Goal: Task Accomplishment & Management: Complete application form

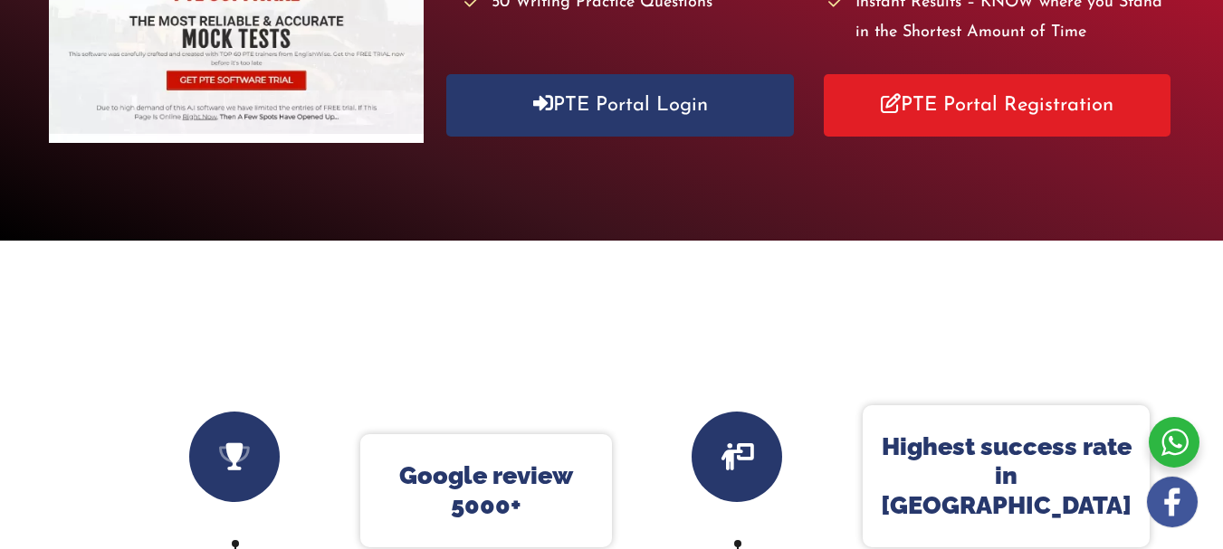
scroll to position [184, 0]
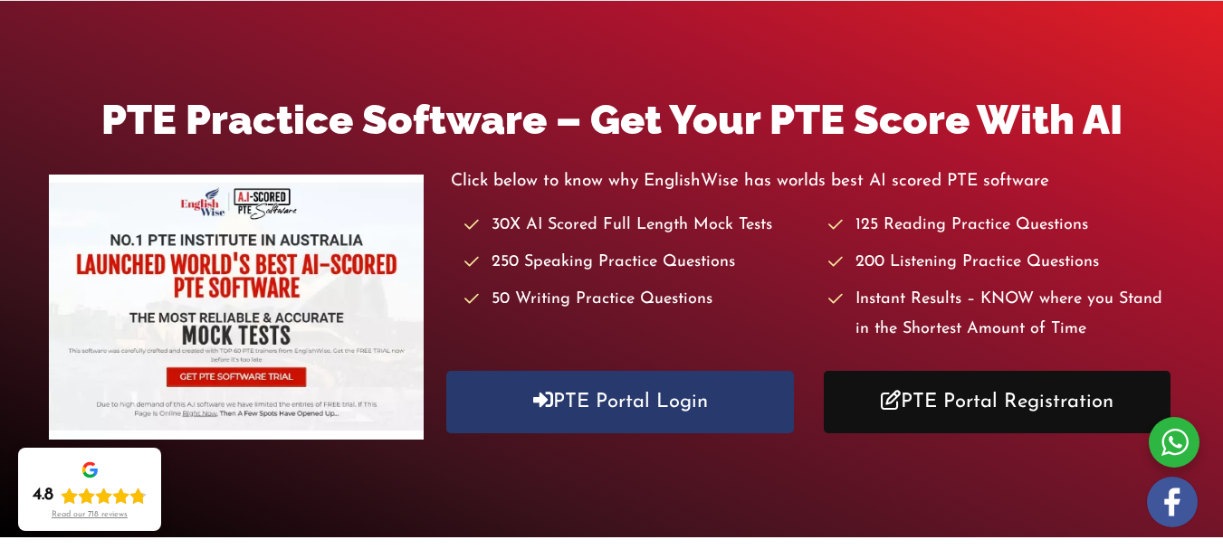
click at [1031, 405] on link "PTE Portal Registration" at bounding box center [997, 402] width 347 height 62
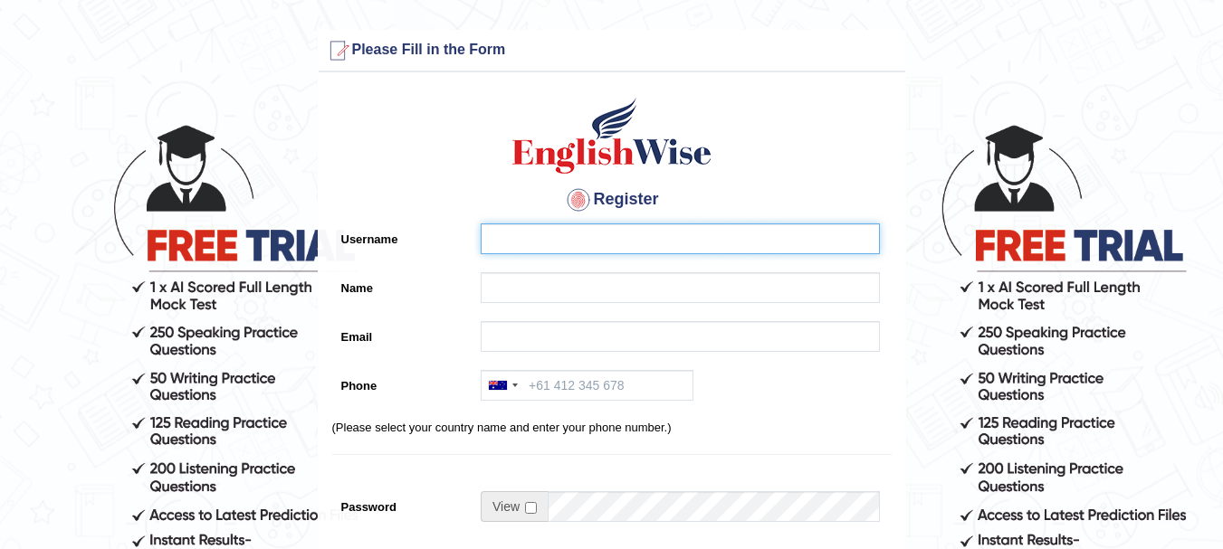
click at [616, 228] on input "Username" at bounding box center [680, 239] width 399 height 31
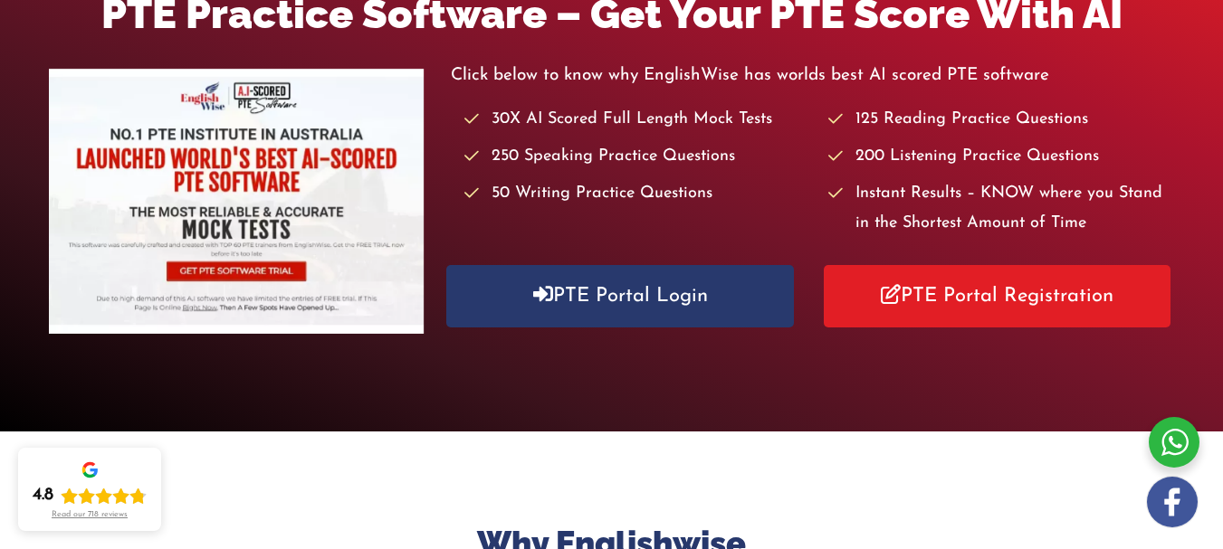
scroll to position [302, 0]
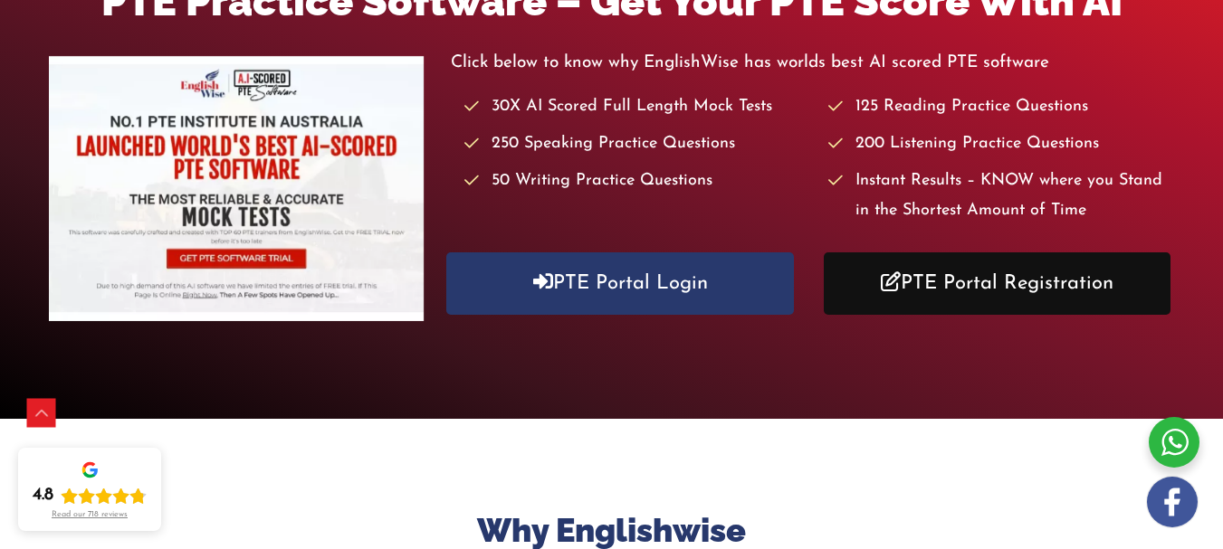
click at [886, 276] on link "PTE Portal Registration" at bounding box center [997, 284] width 347 height 62
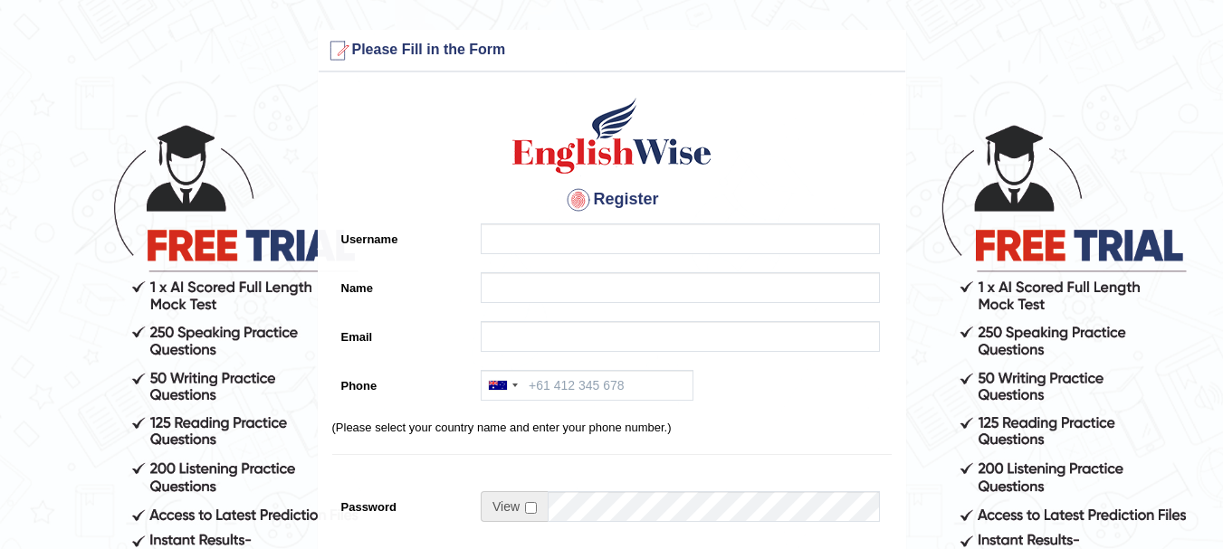
click at [608, 234] on input "Username" at bounding box center [680, 239] width 399 height 31
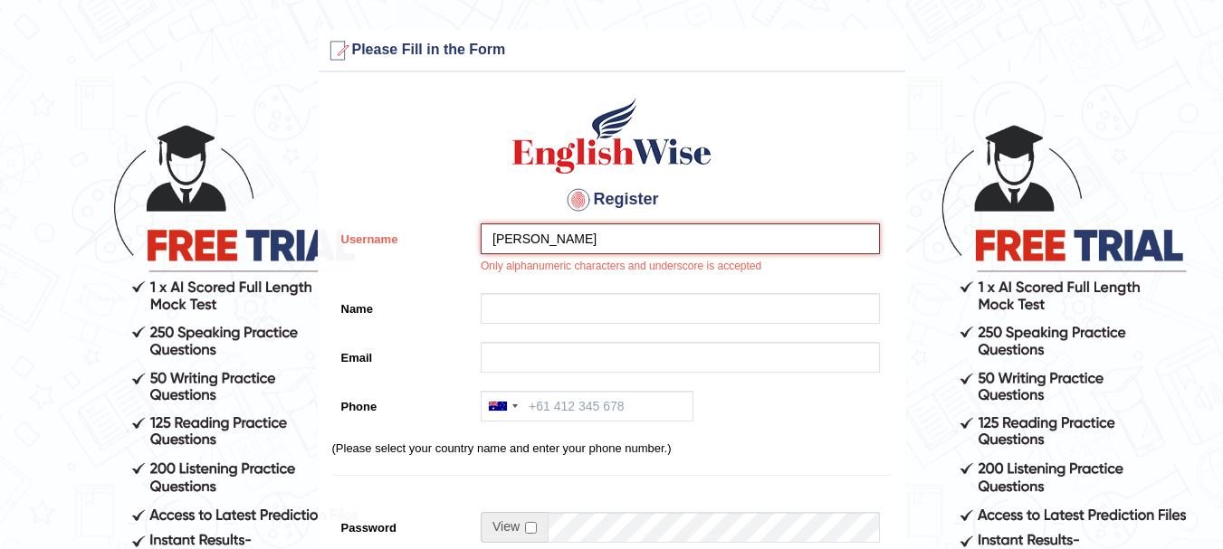
click at [608, 234] on input "[PERSON_NAME]" at bounding box center [680, 239] width 399 height 31
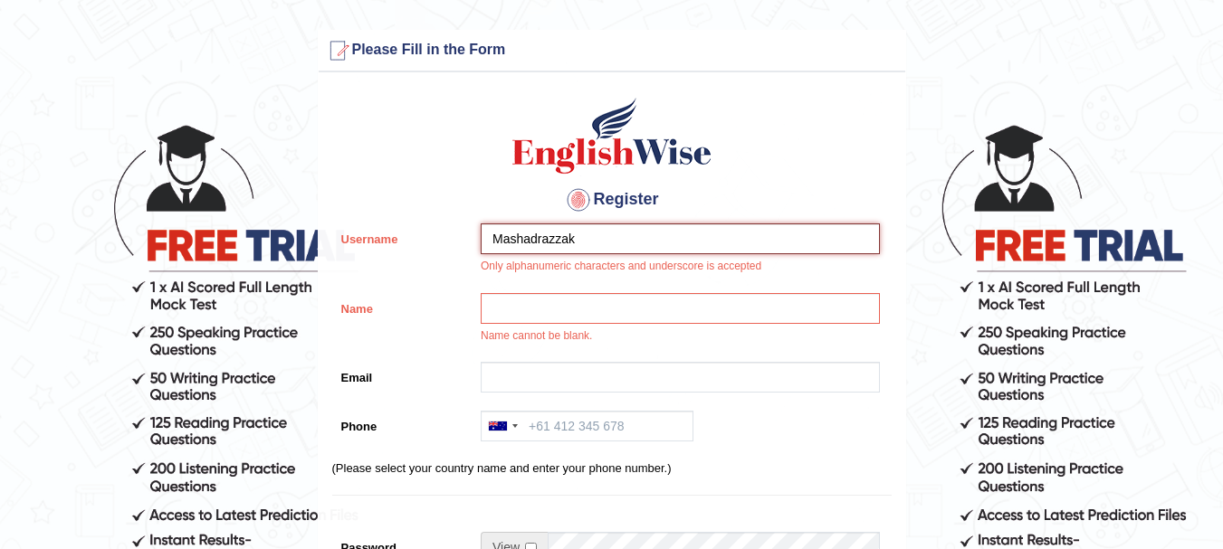
type input "Mashadrazzak"
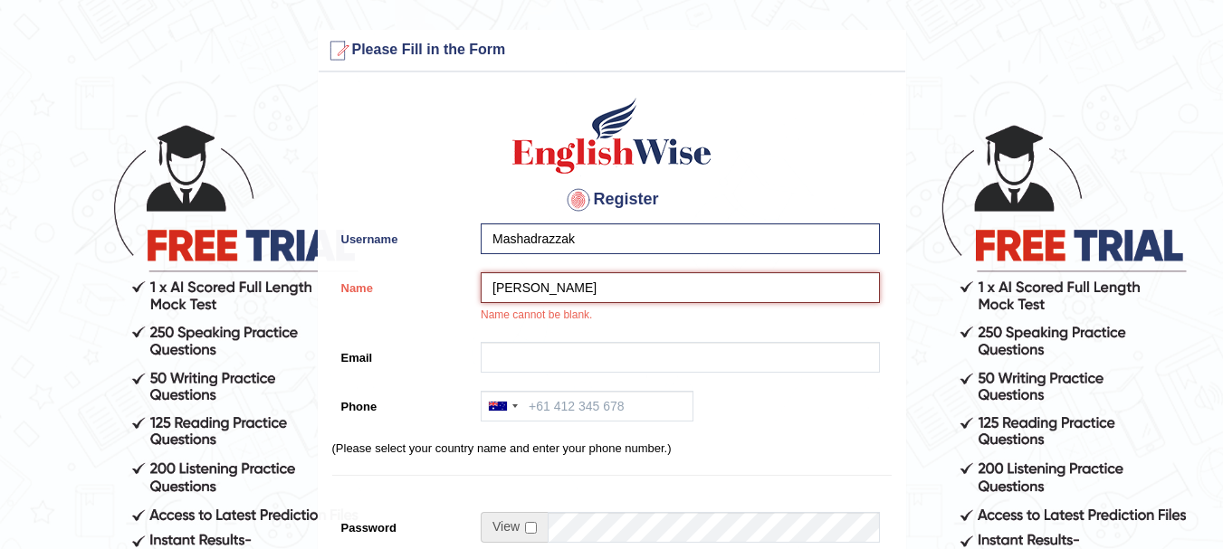
type input "[PERSON_NAME]"
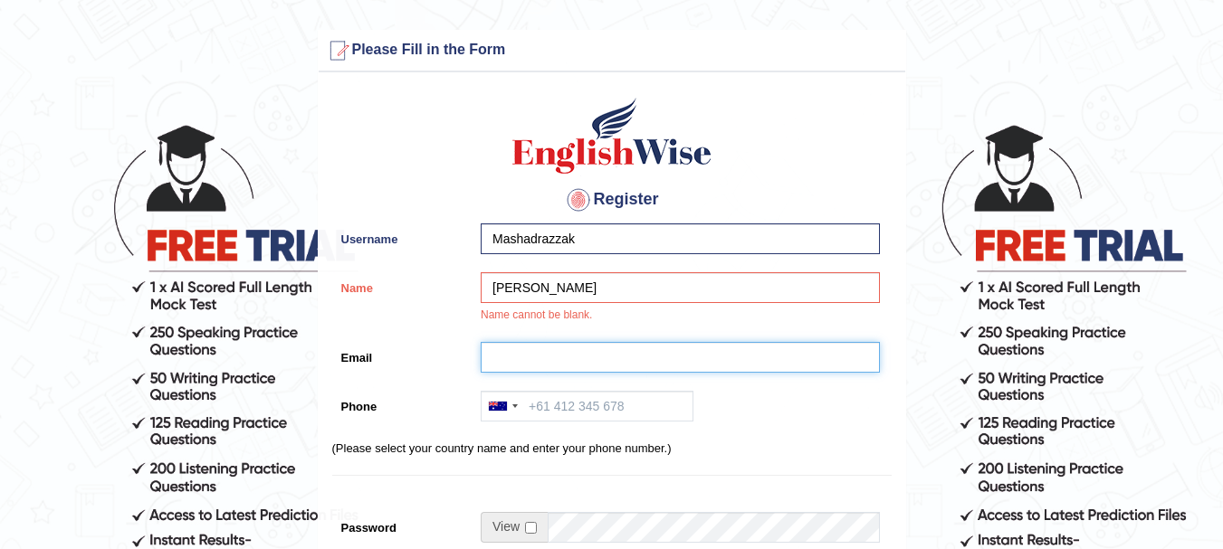
click at [512, 342] on input "Email" at bounding box center [680, 357] width 399 height 31
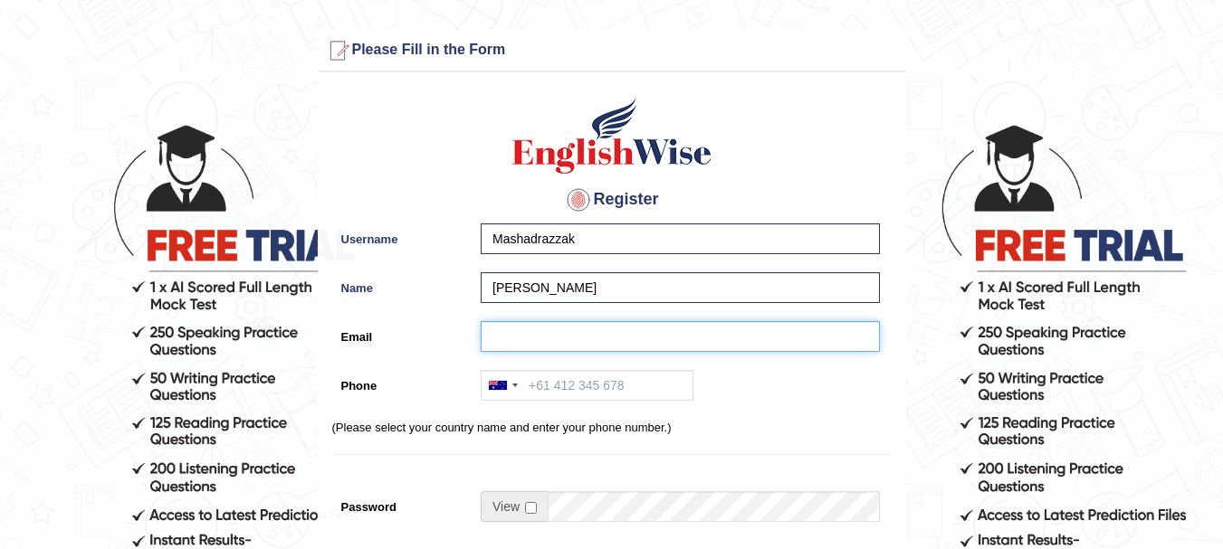
type input "mashadmughal@gmail.com"
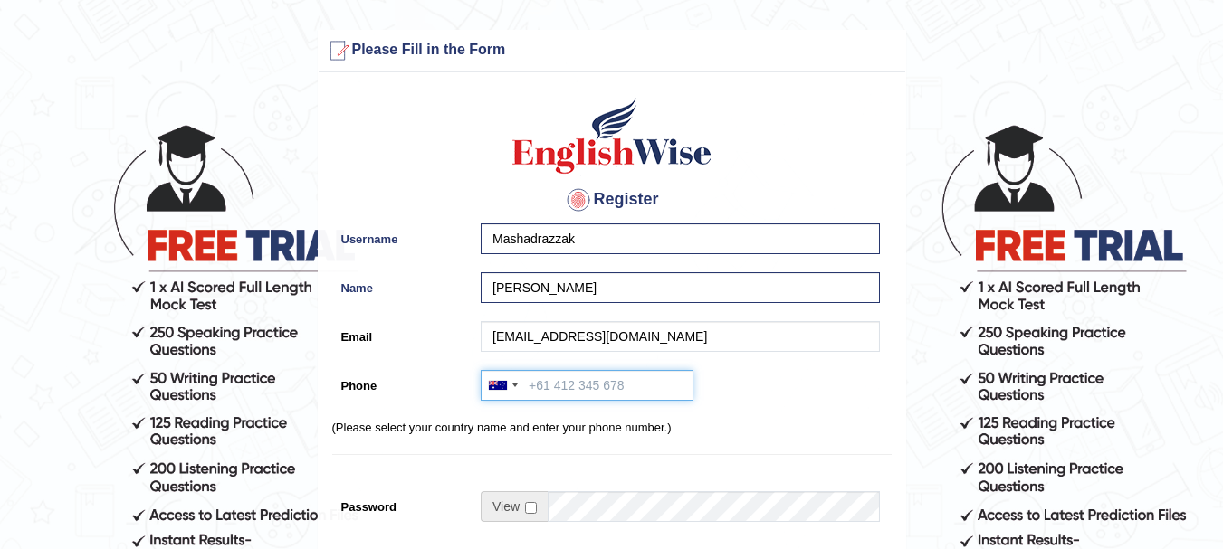
type input "+923333895968"
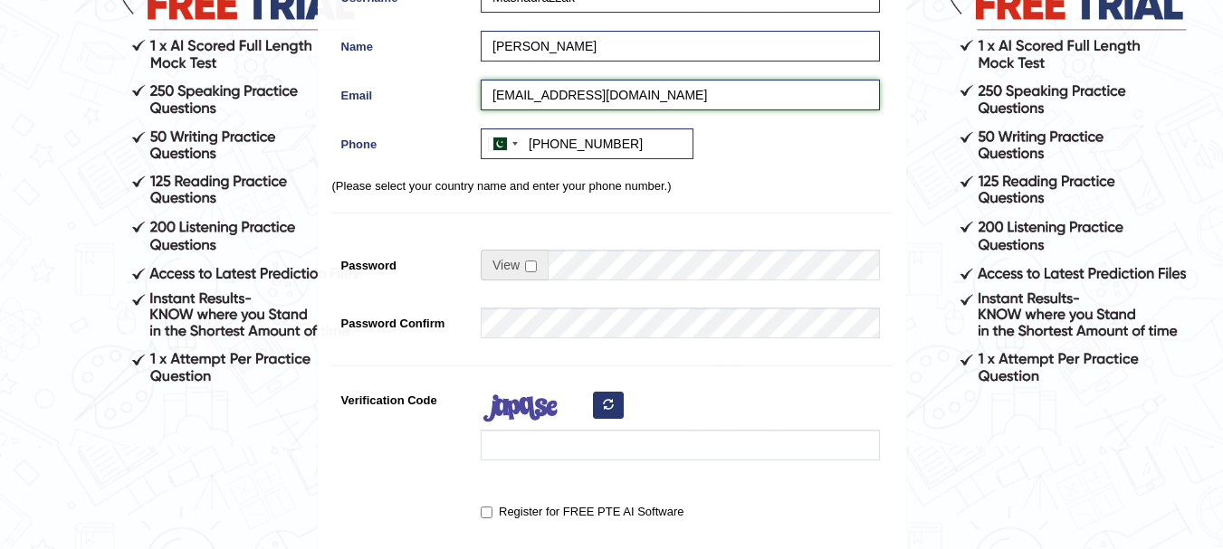
scroll to position [245, 0]
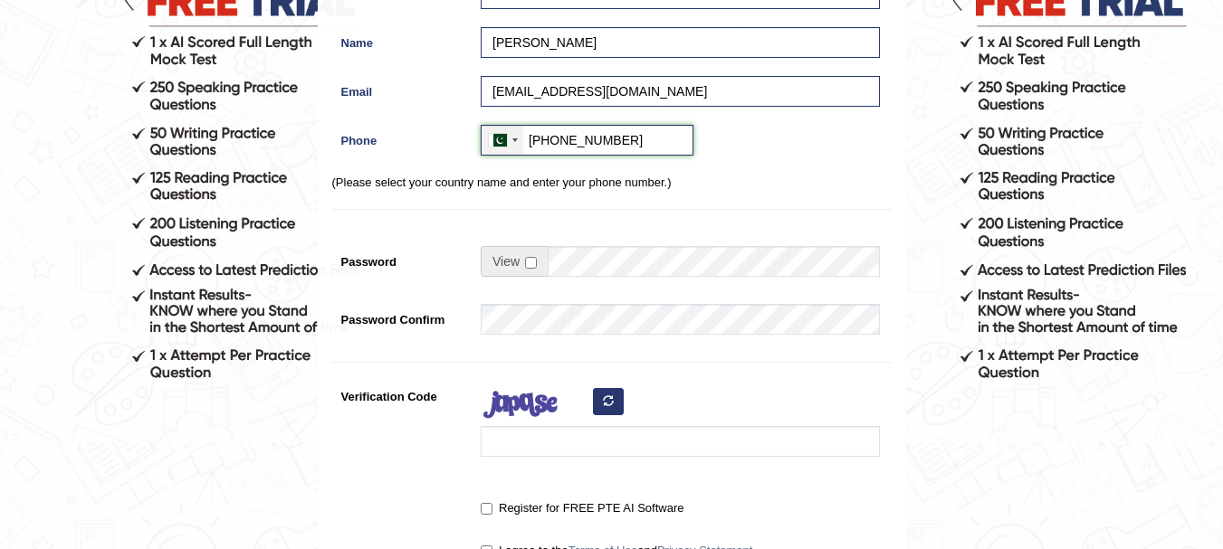
drag, startPoint x: 634, startPoint y: 145, endPoint x: 513, endPoint y: 137, distance: 120.6
click at [513, 137] on div "Australia +61 India (भारत) +91 New Zealand +64 United States +1 Canada +1 Unite…" at bounding box center [587, 140] width 213 height 31
type input "03174720891"
click at [529, 257] on input "checkbox" at bounding box center [531, 263] width 12 height 12
checkbox input "true"
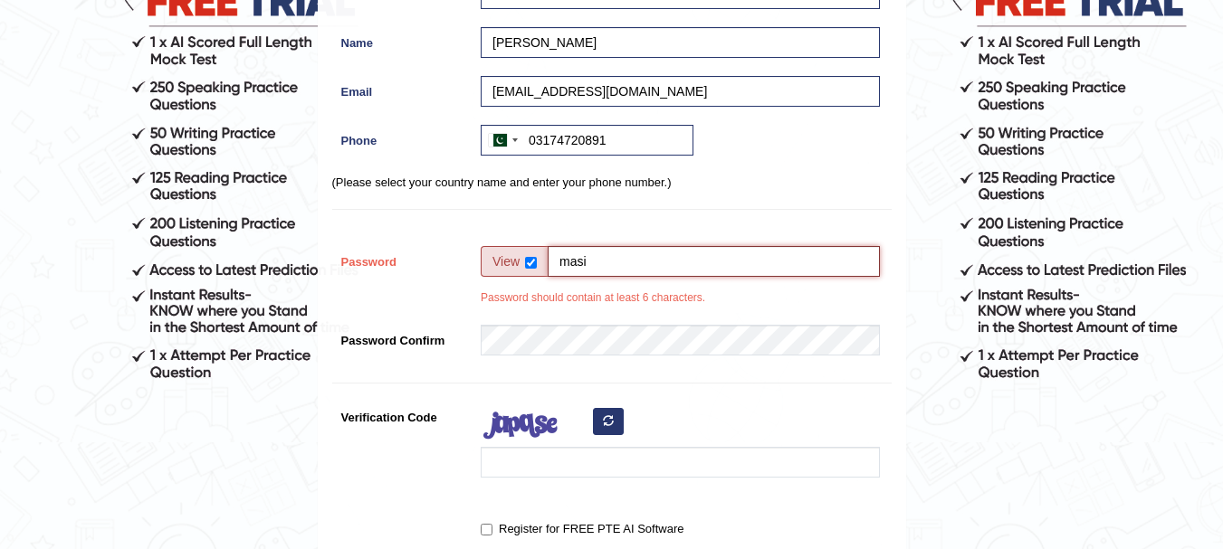
click at [622, 260] on input "masi" at bounding box center [714, 261] width 332 height 31
type input "masim@abroad69"
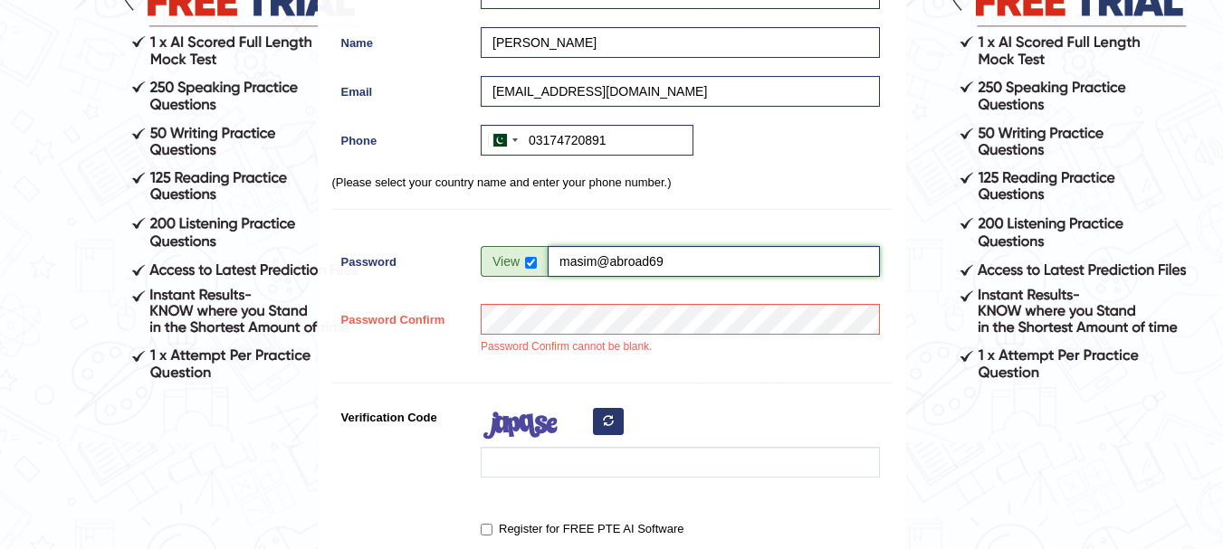
drag, startPoint x: 674, startPoint y: 255, endPoint x: 555, endPoint y: 252, distance: 119.5
click at [555, 252] on input "masim@abroad69" at bounding box center [714, 261] width 332 height 31
click at [740, 397] on div "Register Username Mashadrazzak Name Mashad Razzak Email mashadmughal@gmail.com …" at bounding box center [612, 224] width 586 height 777
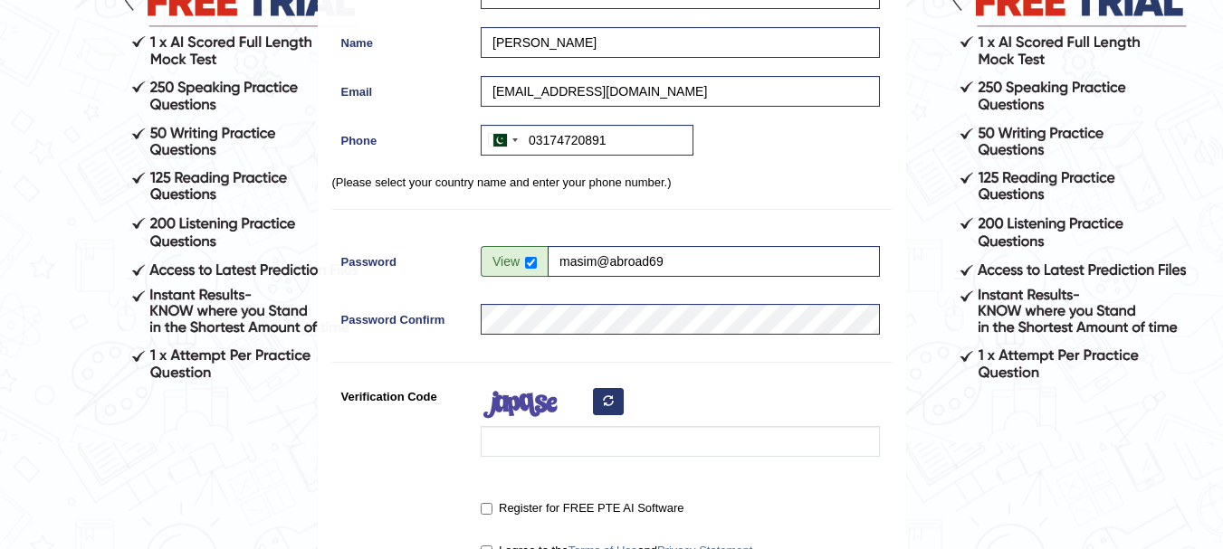
click at [748, 396] on div at bounding box center [676, 423] width 408 height 85
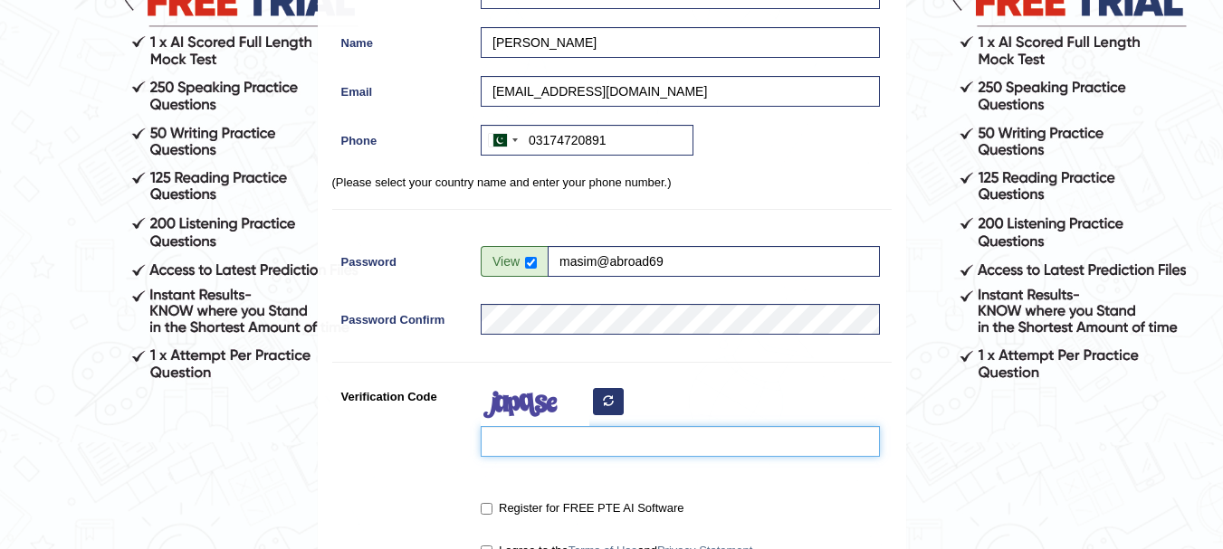
click at [618, 445] on input "Verification Code" at bounding box center [680, 441] width 399 height 31
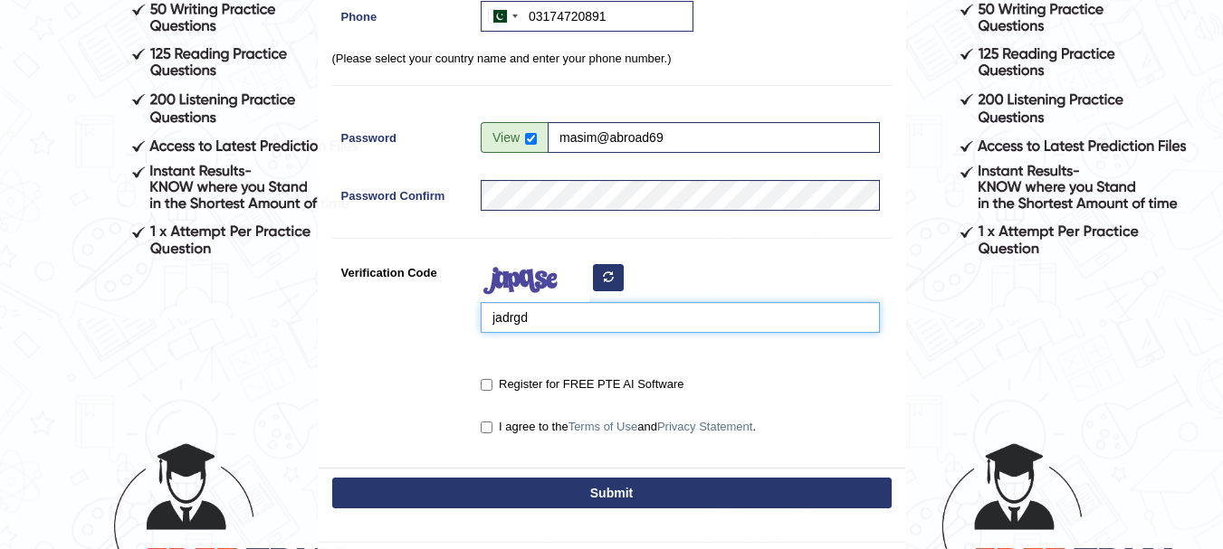
scroll to position [397, 0]
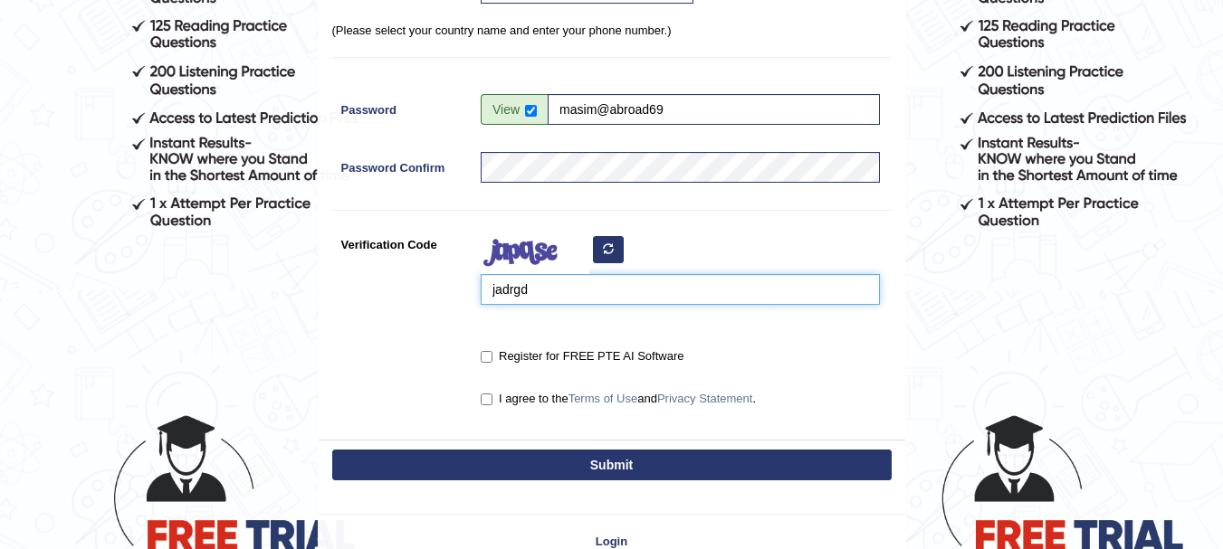
type input "jadrgd"
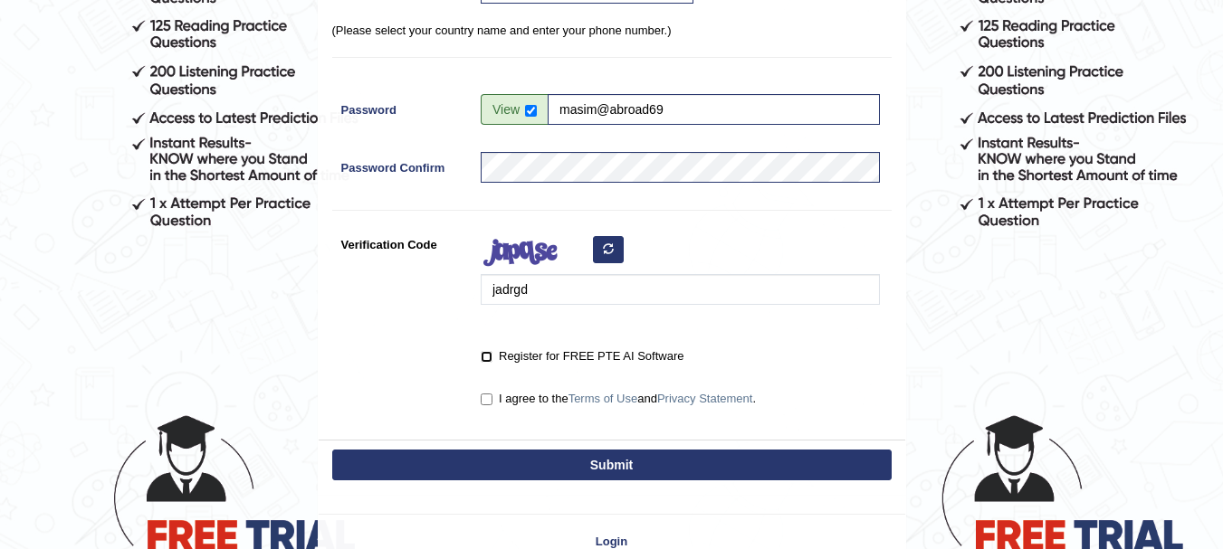
click at [489, 359] on input "Register for FREE PTE AI Software" at bounding box center [487, 357] width 12 height 12
checkbox input "true"
click at [488, 398] on input "I agree to the Terms of Use and Privacy Statement ." at bounding box center [487, 400] width 12 height 12
checkbox input "true"
click at [504, 451] on button "Submit" at bounding box center [611, 465] width 559 height 31
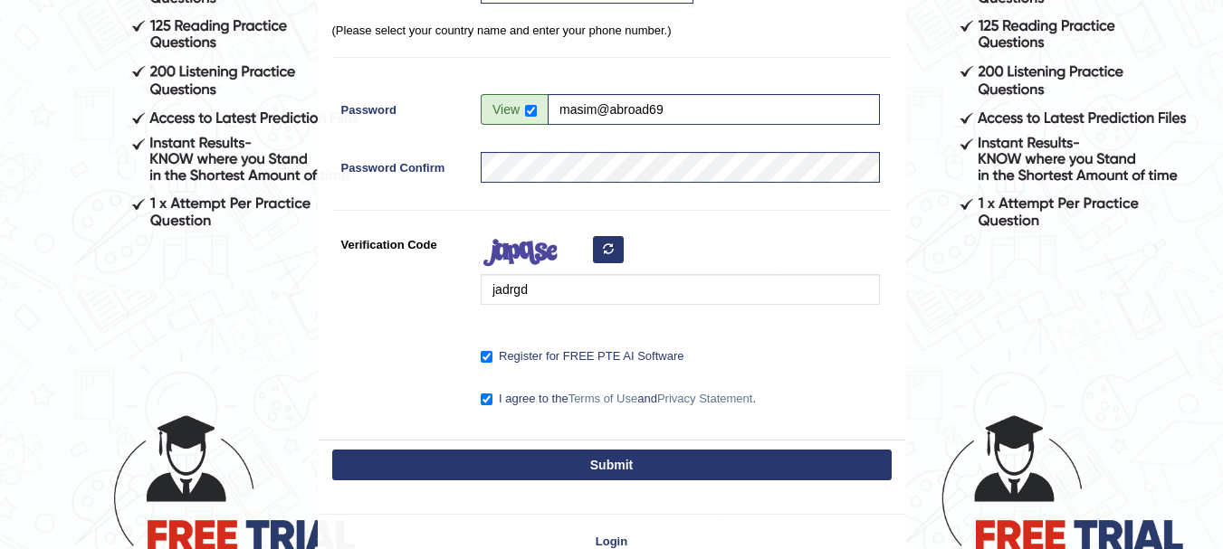
type input "+923174720891"
click at [522, 457] on button "Submit" at bounding box center [611, 465] width 559 height 31
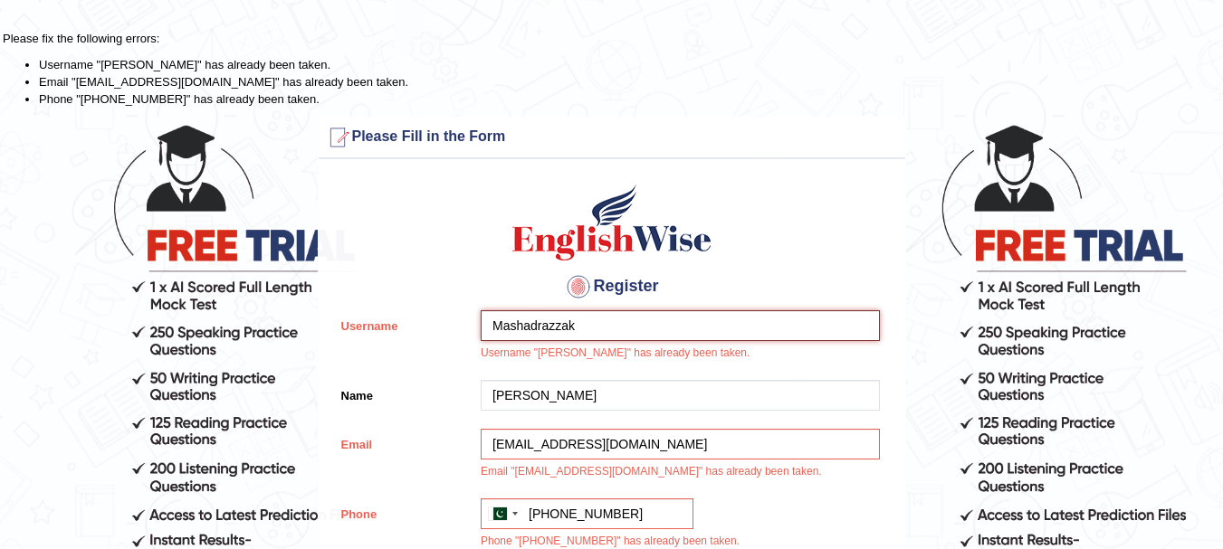
click at [623, 327] on input "Mashadrazzak" at bounding box center [680, 325] width 399 height 31
type input "Mashadmughal"
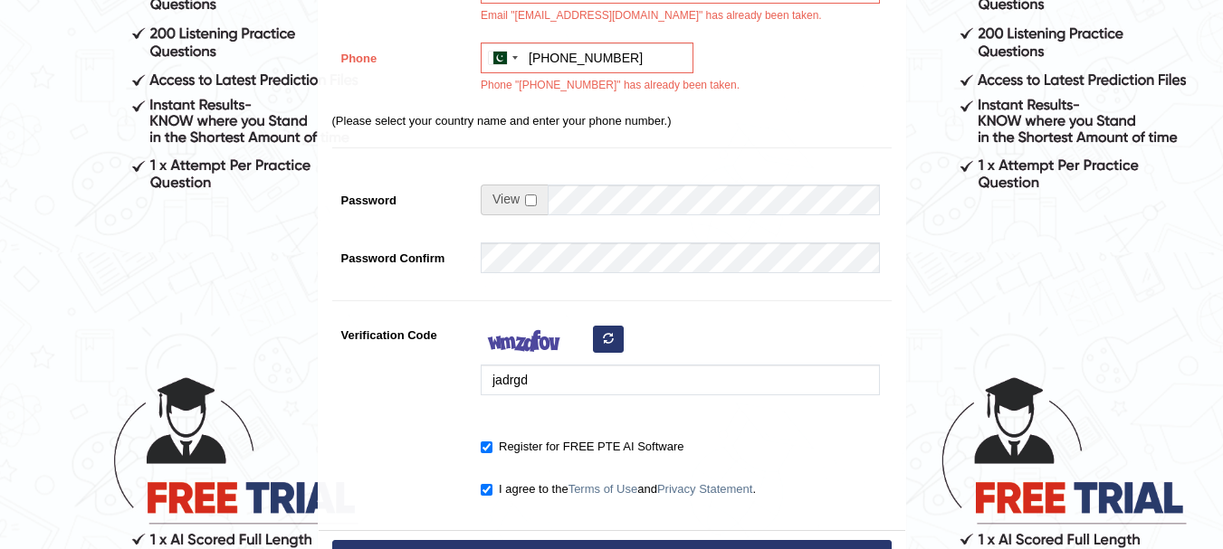
scroll to position [475, 0]
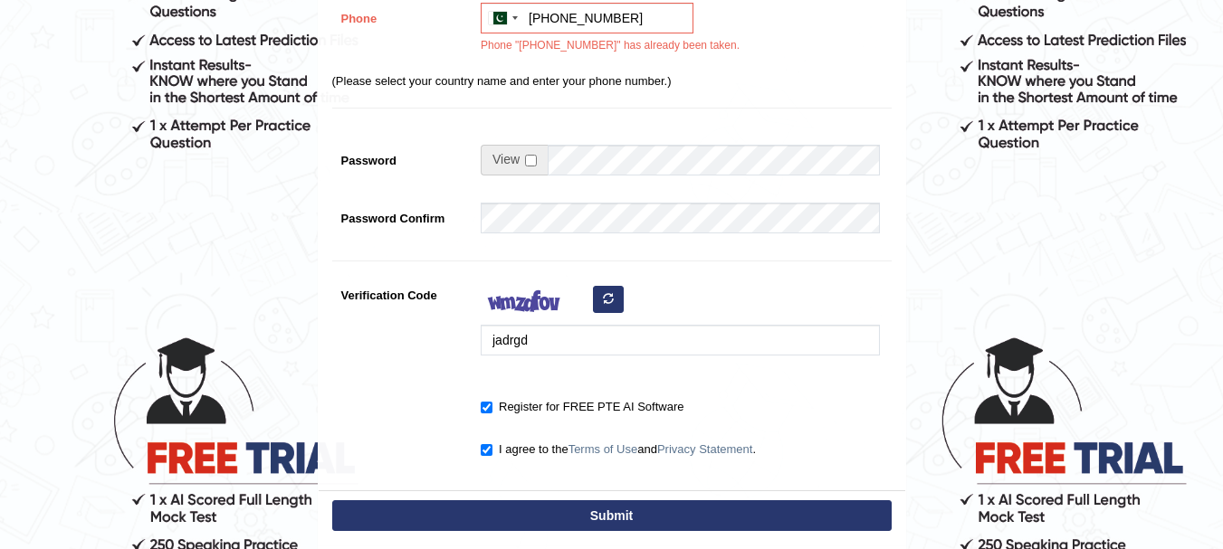
click at [600, 510] on button "Submit" at bounding box center [611, 515] width 559 height 31
type input "+923174720891"
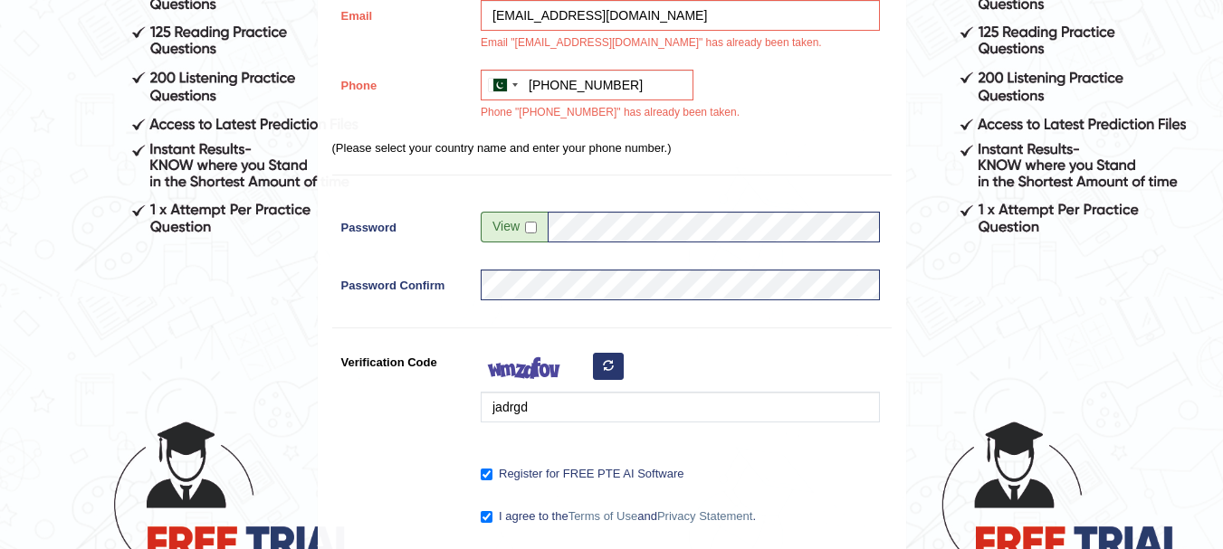
scroll to position [0, 0]
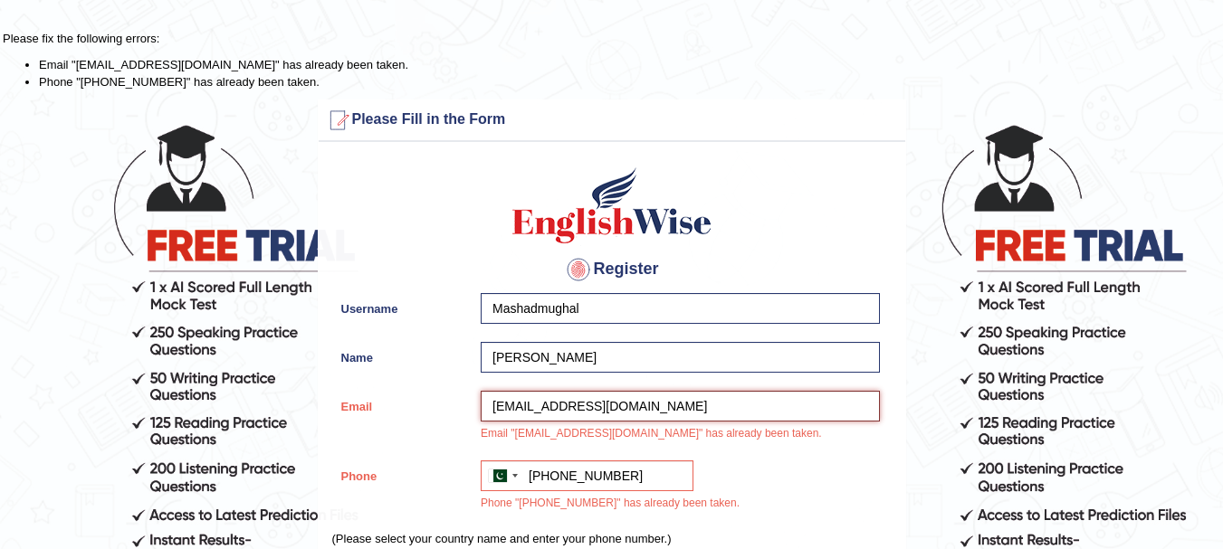
click at [678, 404] on input "mashadmughal@gmail.com" at bounding box center [680, 406] width 399 height 31
click at [581, 410] on input "mashadmughal@gmail.com" at bounding box center [680, 406] width 399 height 31
click at [575, 404] on input "mashadmughal@gmail.com" at bounding box center [680, 406] width 399 height 31
type input "mashadrazzak@gmail.com"
click at [707, 195] on img at bounding box center [612, 205] width 206 height 81
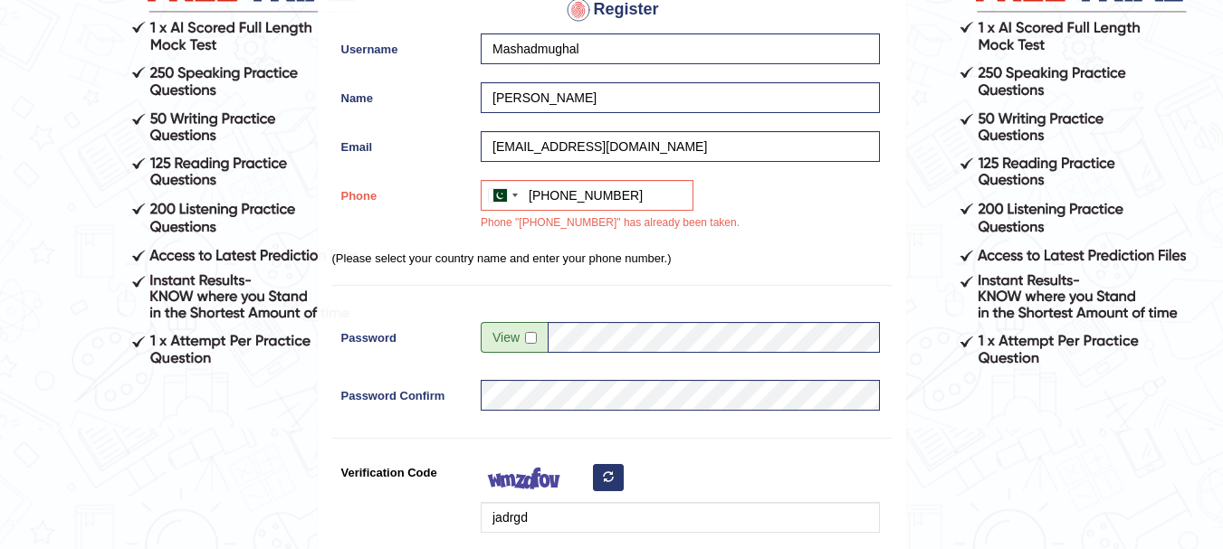
scroll to position [291, 0]
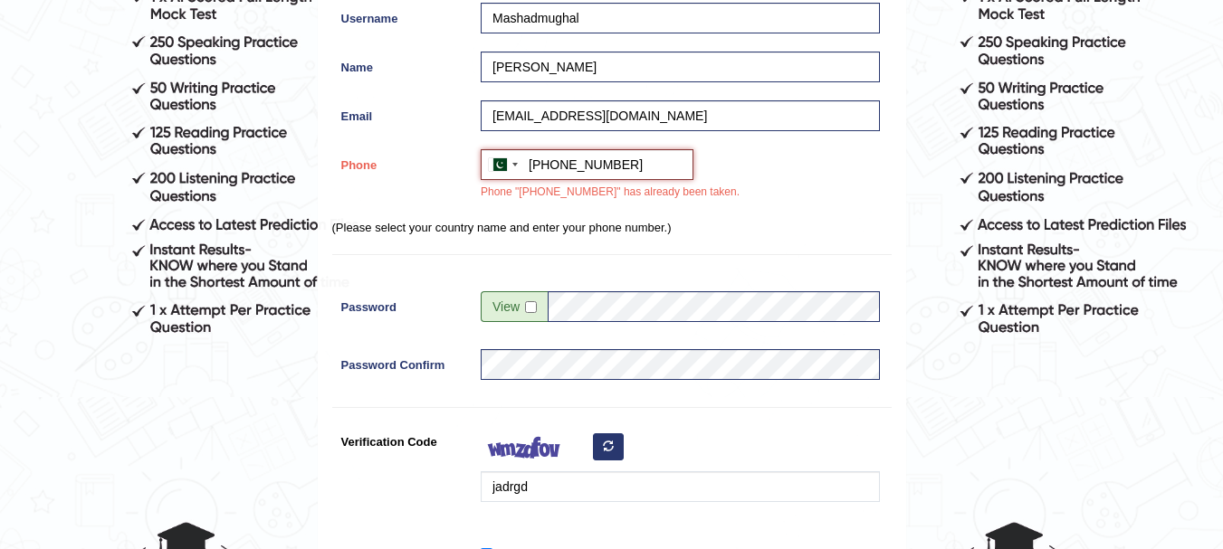
click at [629, 159] on input "+923174720891" at bounding box center [587, 164] width 213 height 31
drag, startPoint x: 629, startPoint y: 159, endPoint x: 535, endPoint y: 160, distance: 94.1
click at [535, 160] on input "+923174720891" at bounding box center [587, 164] width 213 height 31
type input "+"
click at [592, 163] on input "Phone" at bounding box center [587, 164] width 213 height 31
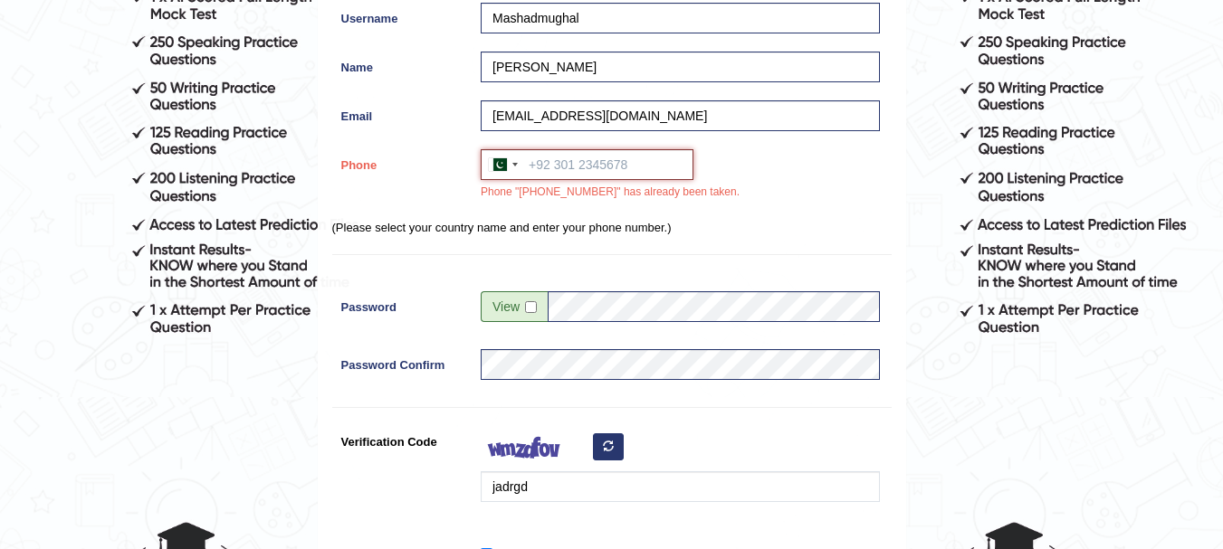
type input "+923333895968"
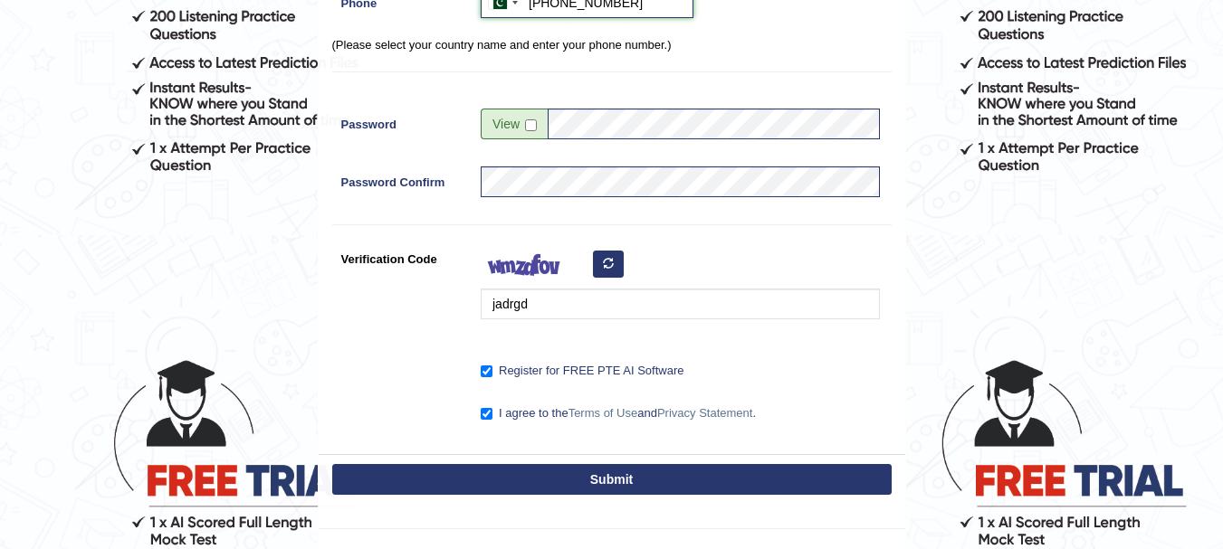
scroll to position [469, 0]
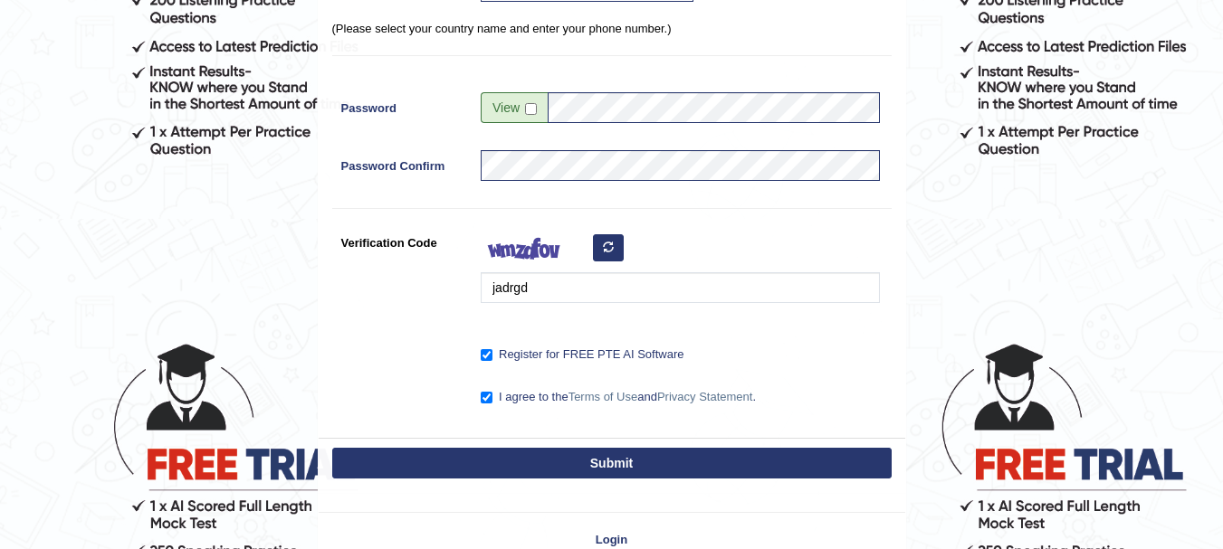
click at [707, 445] on div "Submit" at bounding box center [612, 465] width 586 height 54
click at [701, 462] on button "Submit" at bounding box center [611, 463] width 559 height 31
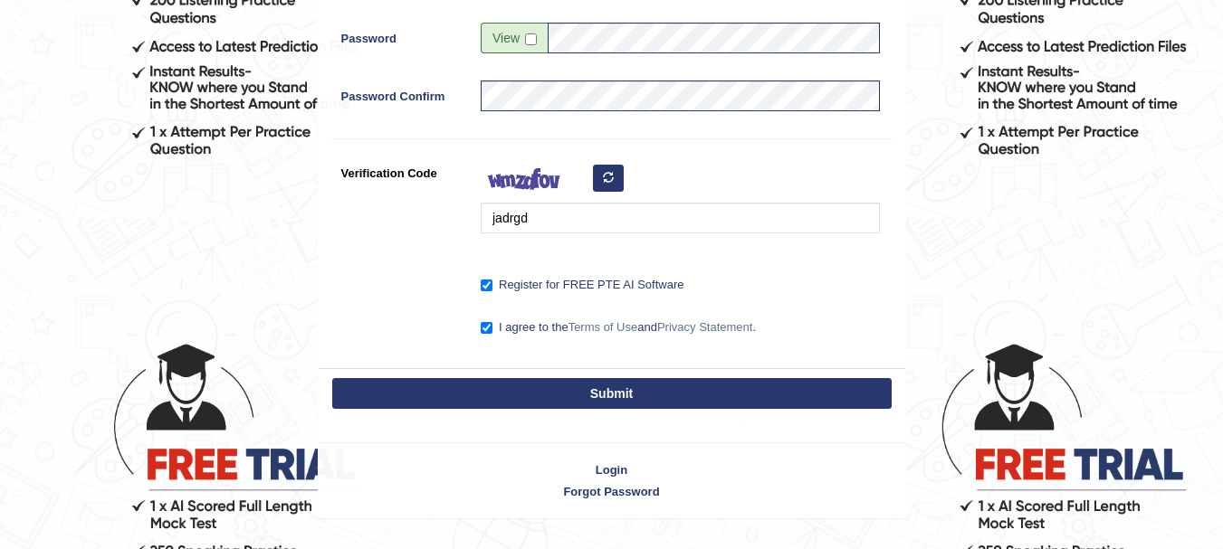
scroll to position [399, 0]
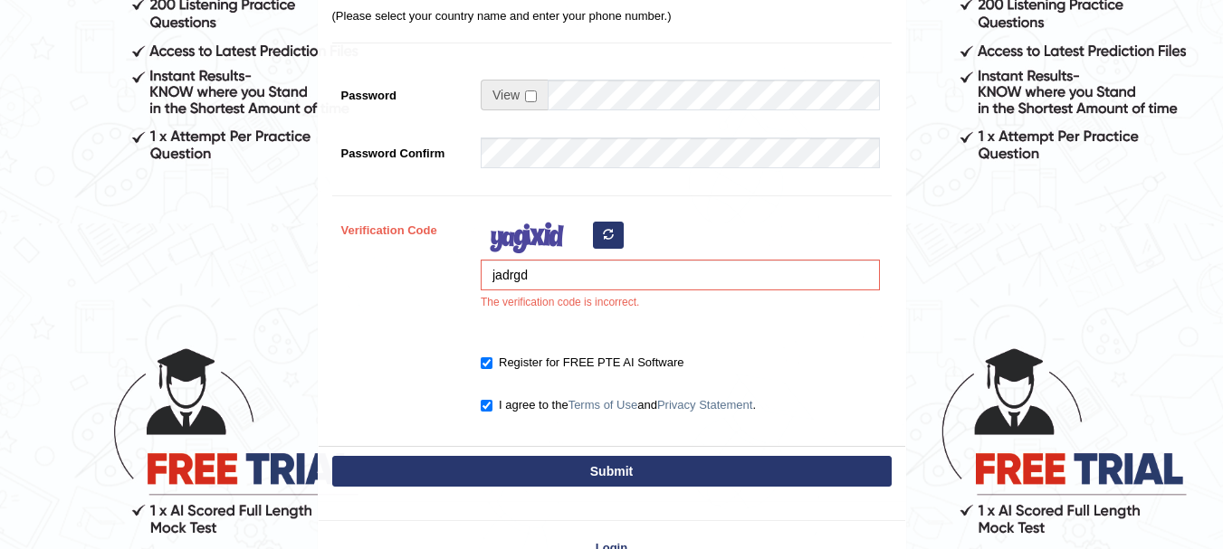
scroll to position [469, 0]
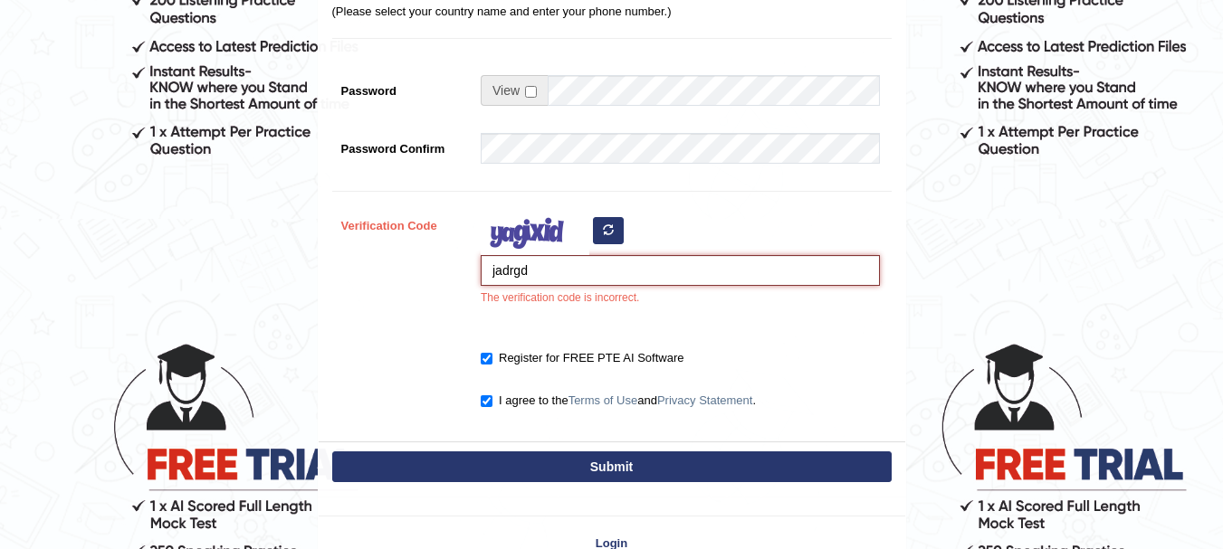
click at [548, 265] on input "jadrgd" at bounding box center [680, 270] width 399 height 31
click at [611, 224] on icon "button" at bounding box center [608, 229] width 11 height 11
click at [556, 261] on input "jadrgd" at bounding box center [680, 270] width 399 height 31
type input "j"
click at [608, 231] on icon "button" at bounding box center [608, 229] width 11 height 11
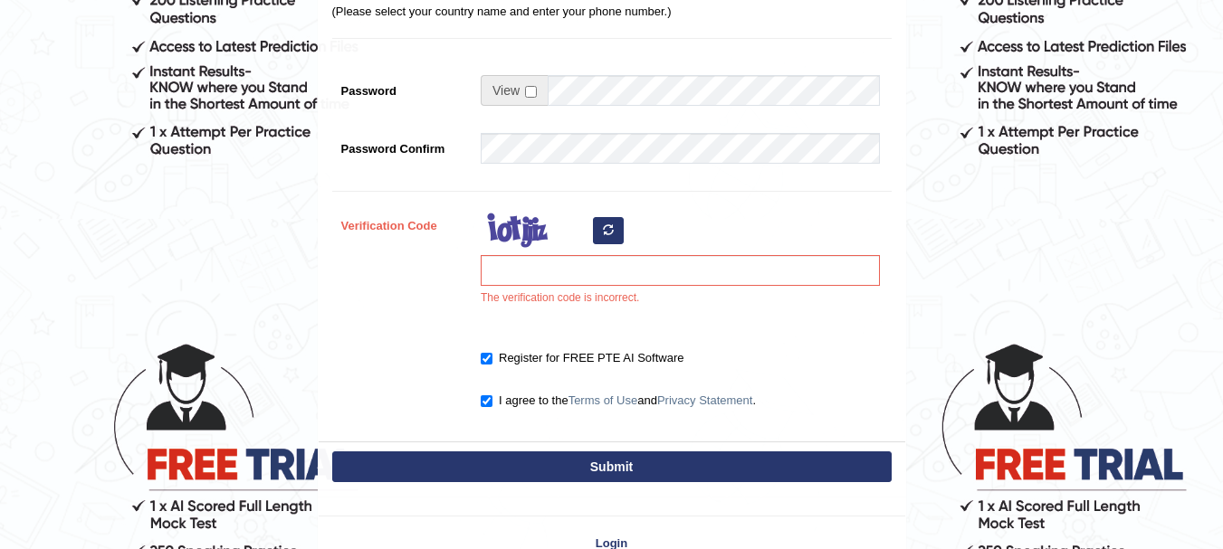
click at [608, 231] on icon "button" at bounding box center [608, 229] width 11 height 11
click at [605, 264] on input "Verification Code" at bounding box center [680, 270] width 399 height 31
type input "yupxme"
click at [700, 446] on div "Submit" at bounding box center [612, 469] width 586 height 54
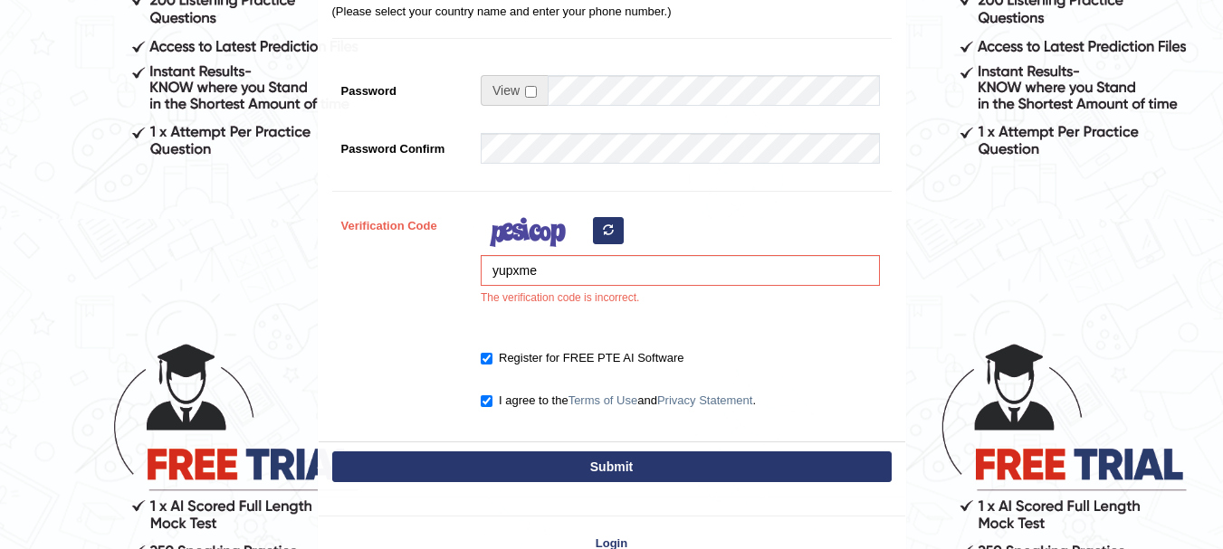
click at [704, 462] on button "Submit" at bounding box center [611, 467] width 559 height 31
type input "[PHONE_NUMBER]"
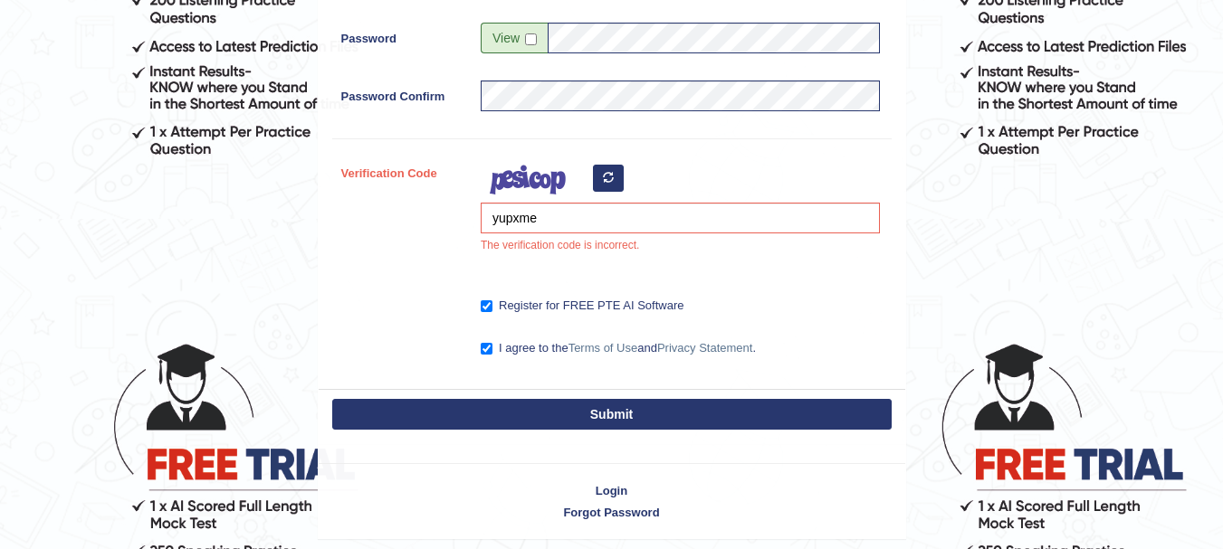
scroll to position [416, 0]
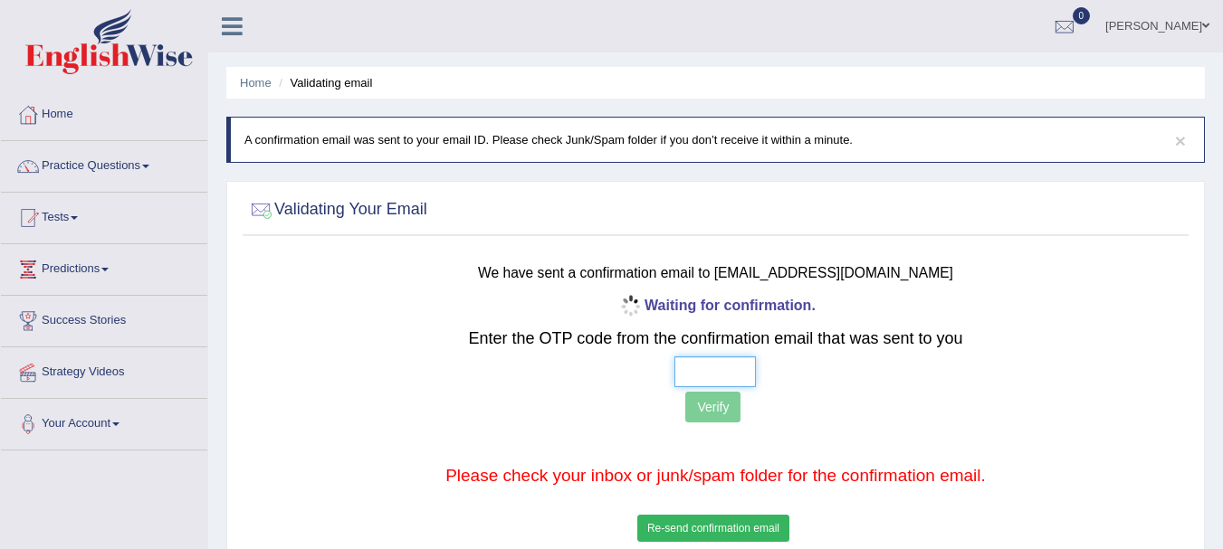
click at [718, 369] on input "text" at bounding box center [714, 372] width 81 height 31
type input "5 1 4 7"
click at [727, 400] on button "Verify" at bounding box center [712, 407] width 55 height 31
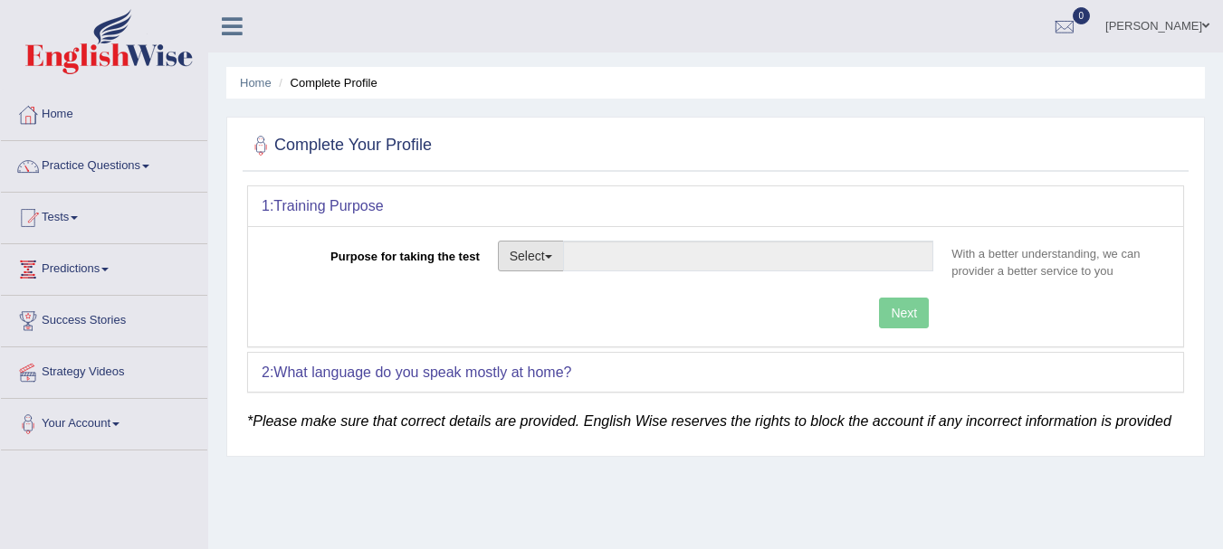
click at [548, 255] on span "button" at bounding box center [548, 257] width 7 height 4
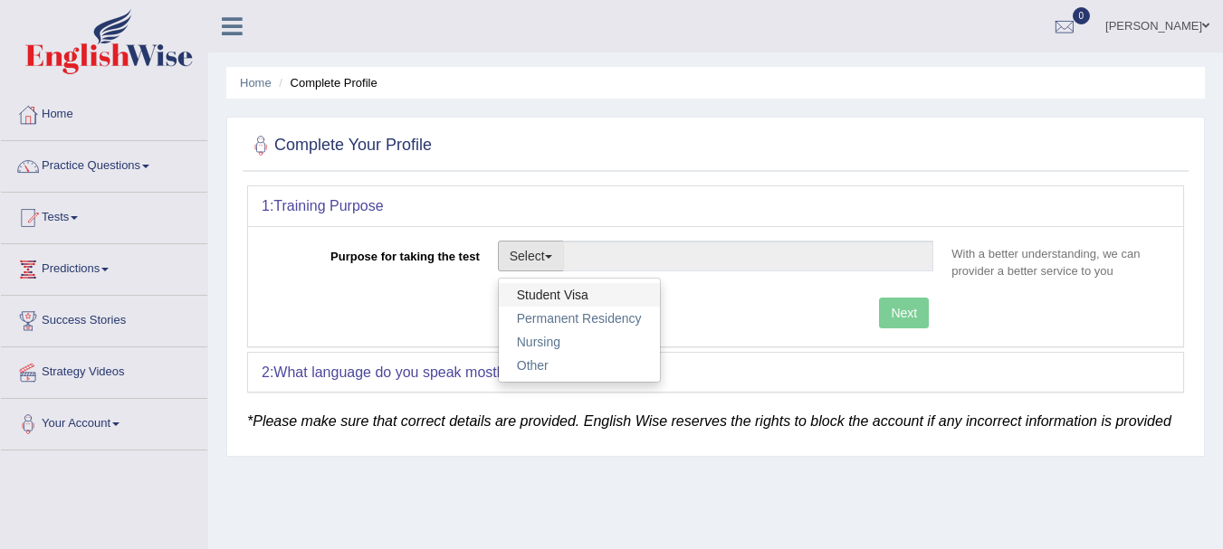
click at [567, 296] on link "Student Visa" at bounding box center [579, 295] width 161 height 24
type input "Student Visa"
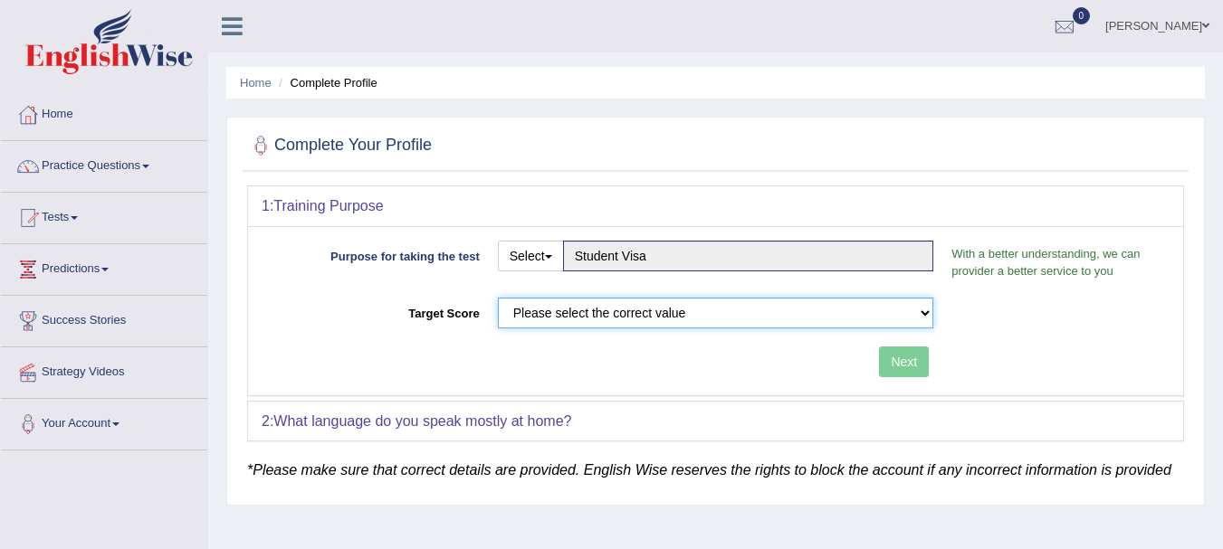
click at [693, 311] on select "Please select the correct value 50 (6 bands) 58 (6.5 bands) 65 (7 bands) 79 (8 …" at bounding box center [716, 313] width 436 height 31
select select "65"
click at [498, 298] on select "Please select the correct value 50 (6 bands) 58 (6.5 bands) 65 (7 bands) 79 (8 …" at bounding box center [716, 313] width 436 height 31
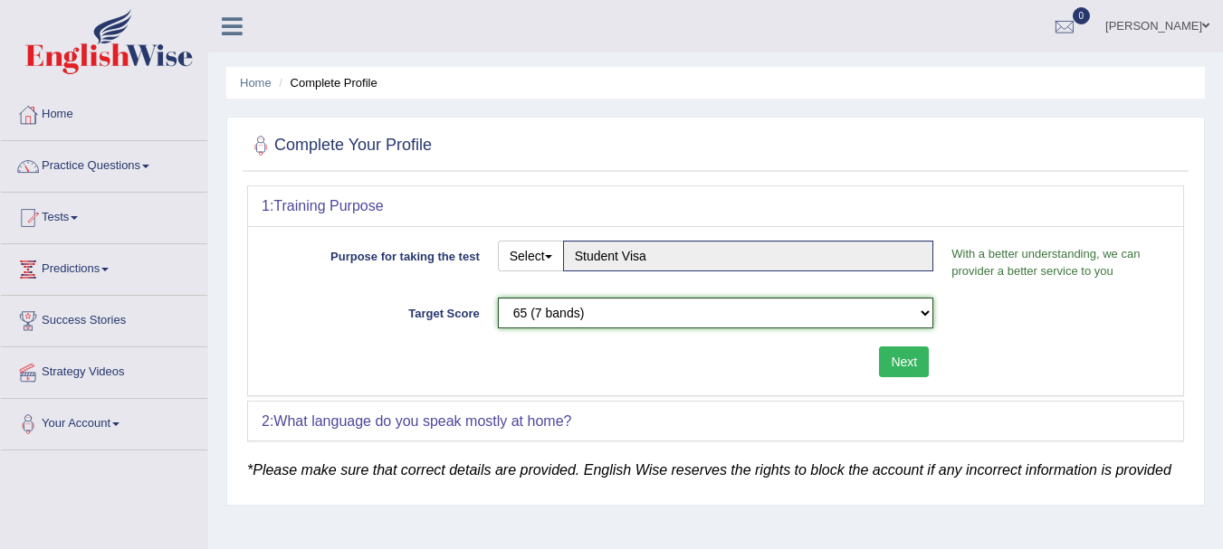
click at [670, 320] on select "Please select the correct value 50 (6 bands) 58 (6.5 bands) 65 (7 bands) 79 (8 …" at bounding box center [716, 313] width 436 height 31
click at [498, 298] on select "Please select the correct value 50 (6 bands) 58 (6.5 bands) 65 (7 bands) 79 (8 …" at bounding box center [716, 313] width 436 height 31
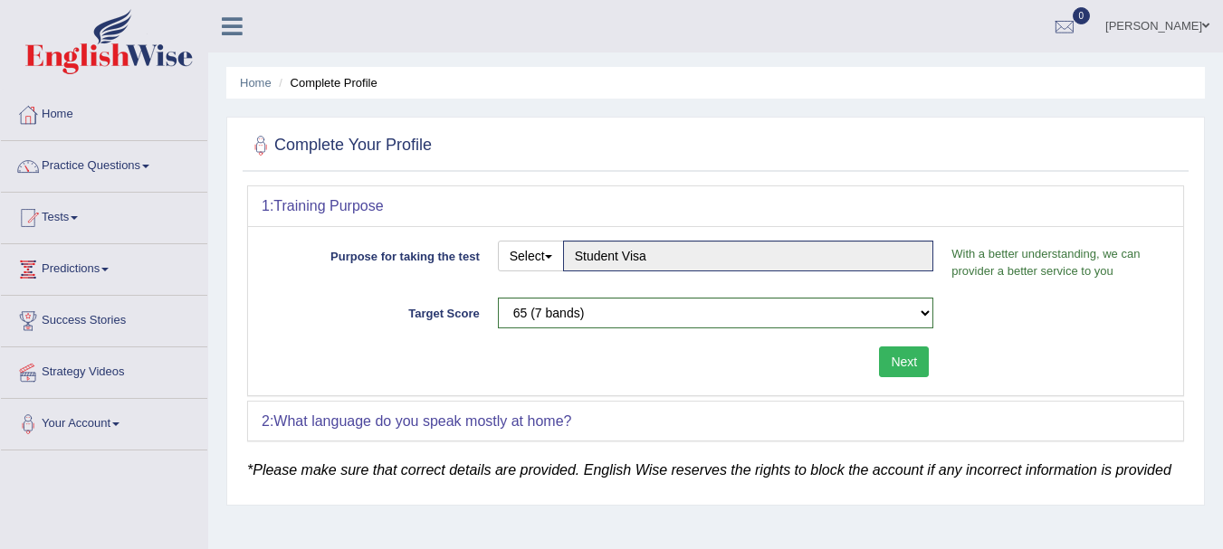
click at [909, 360] on button "Next" at bounding box center [904, 362] width 50 height 31
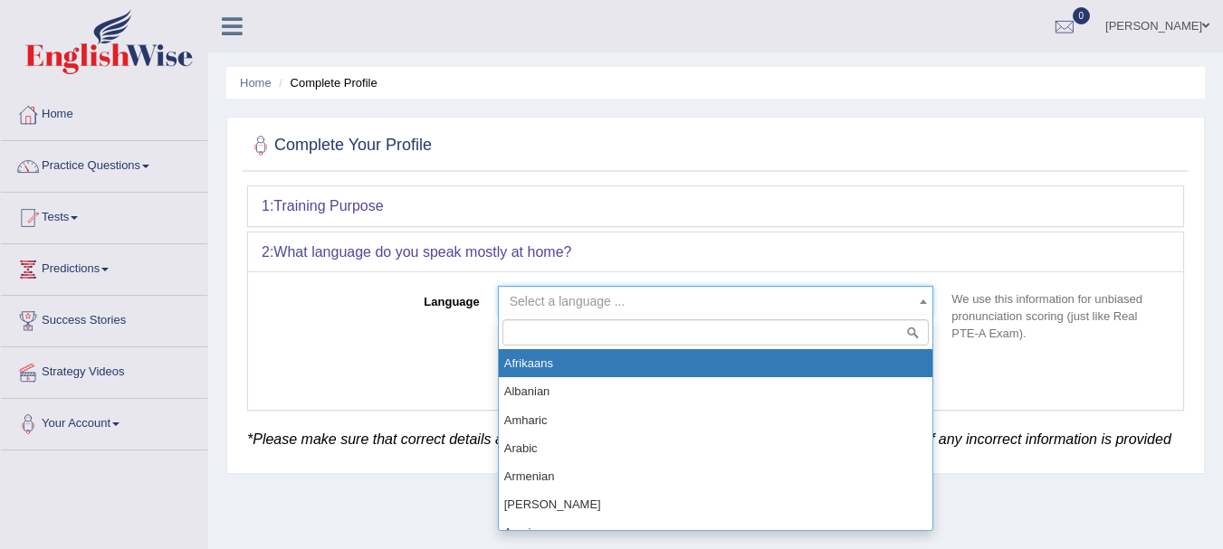
click at [639, 309] on span "Select a language ..." at bounding box center [711, 301] width 402 height 18
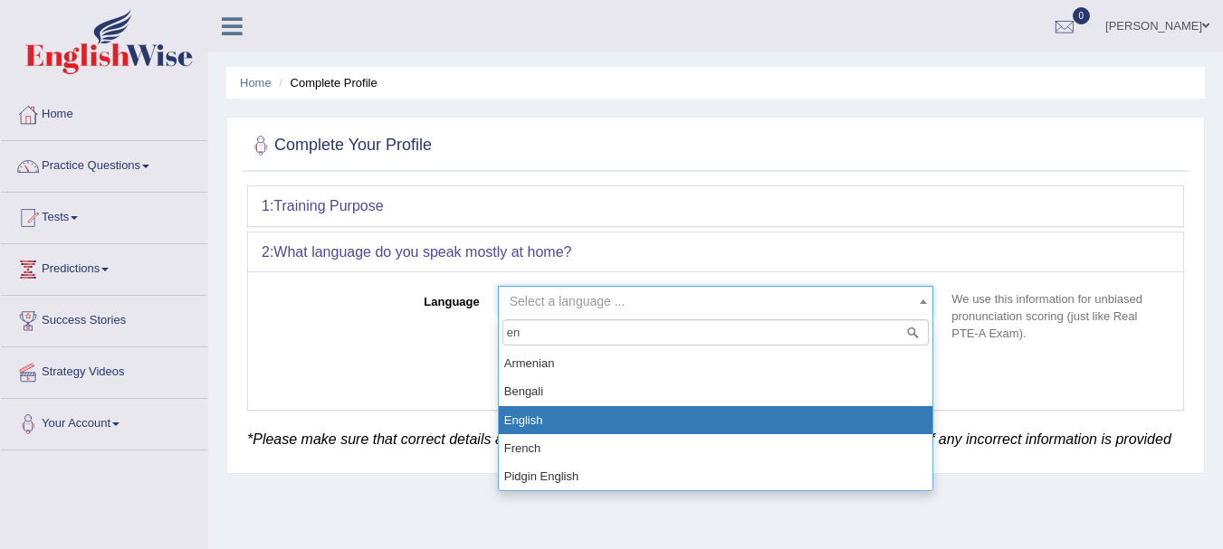
type input "en"
select select "English"
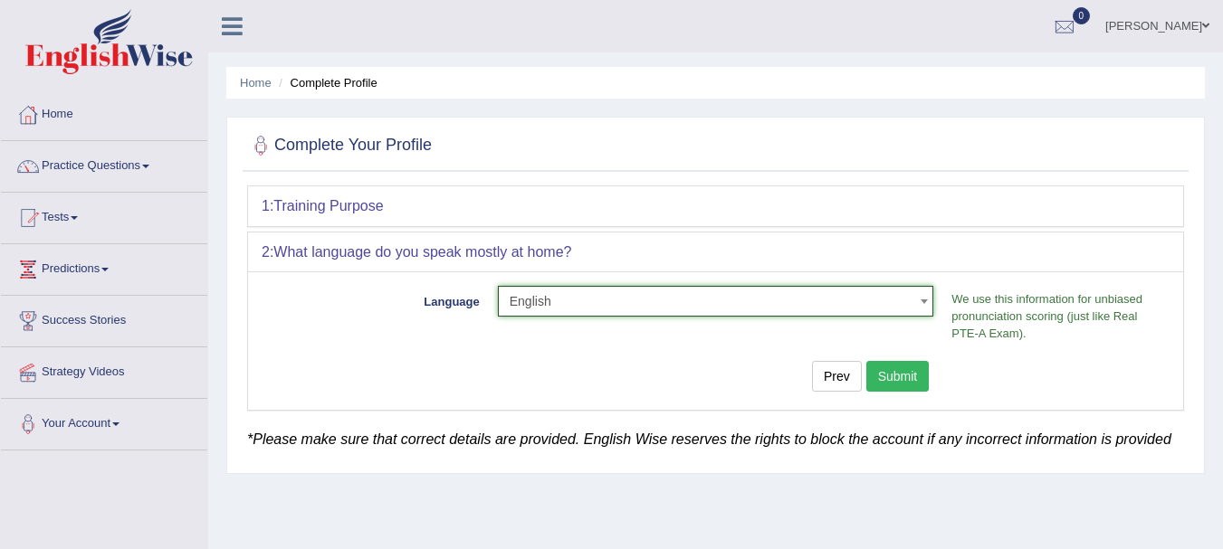
click at [895, 367] on button "Submit" at bounding box center [897, 376] width 63 height 31
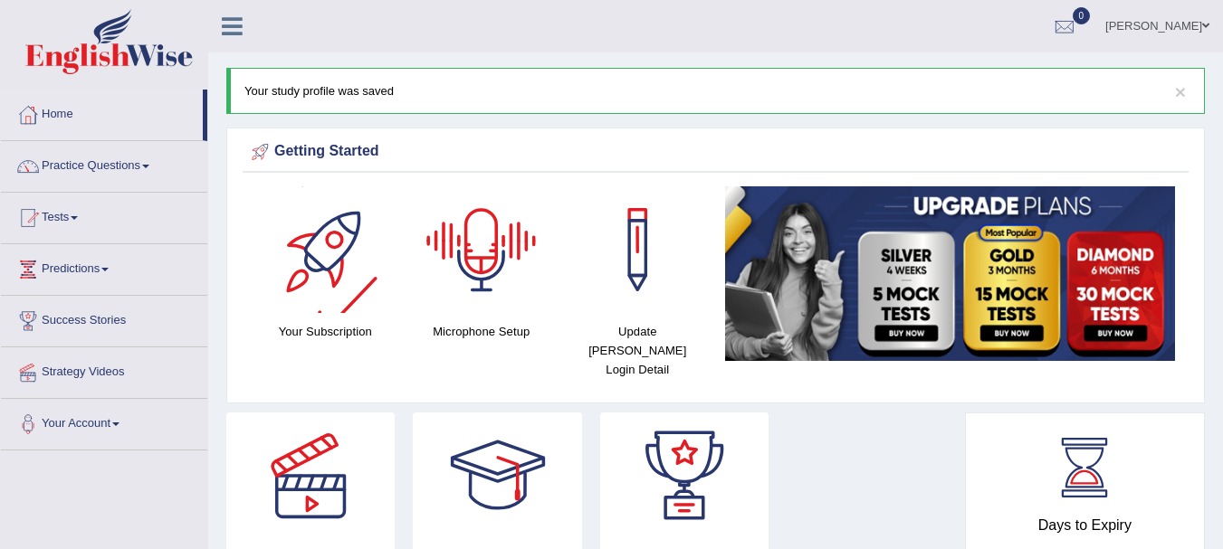
click at [329, 254] on div at bounding box center [325, 249] width 127 height 127
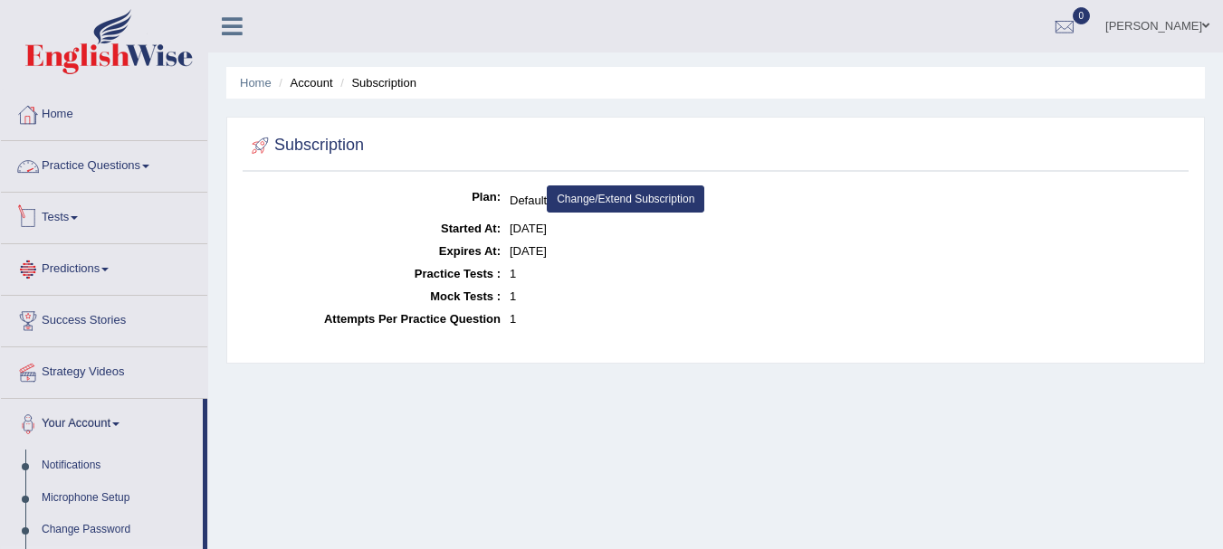
click at [87, 205] on link "Tests" at bounding box center [104, 215] width 206 height 45
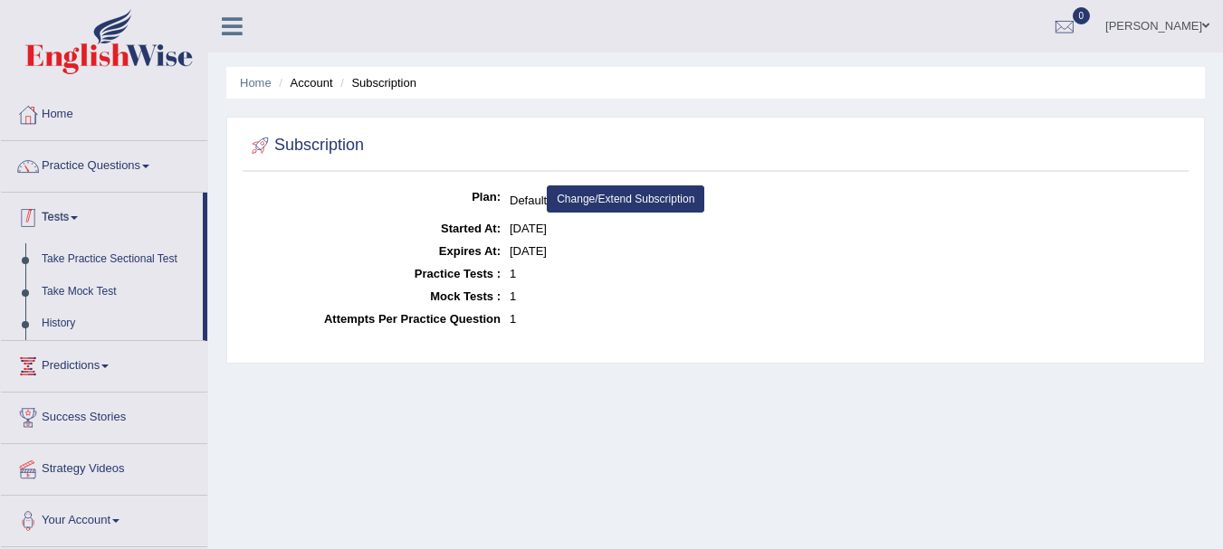
click at [105, 211] on link "Tests" at bounding box center [102, 215] width 202 height 45
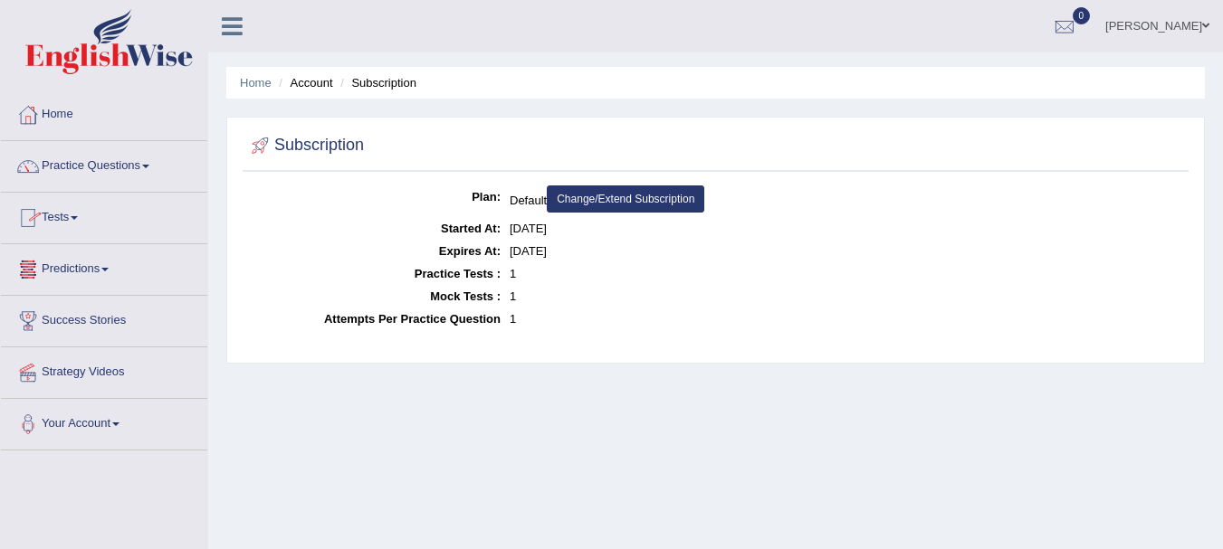
click at [122, 277] on link "Predictions" at bounding box center [104, 266] width 206 height 45
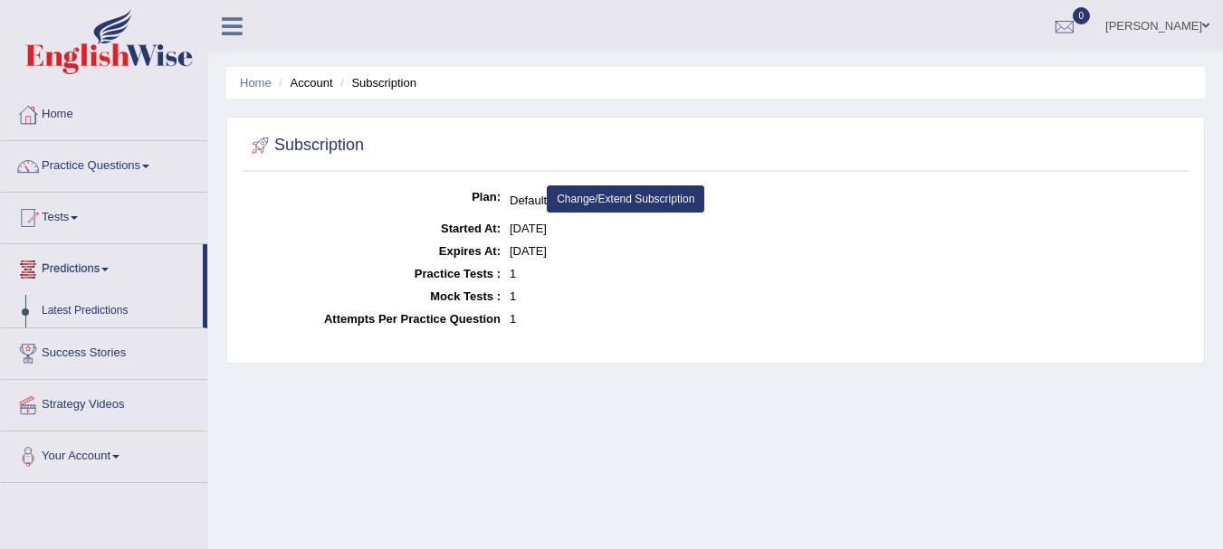
click at [122, 270] on link "Predictions" at bounding box center [102, 266] width 202 height 45
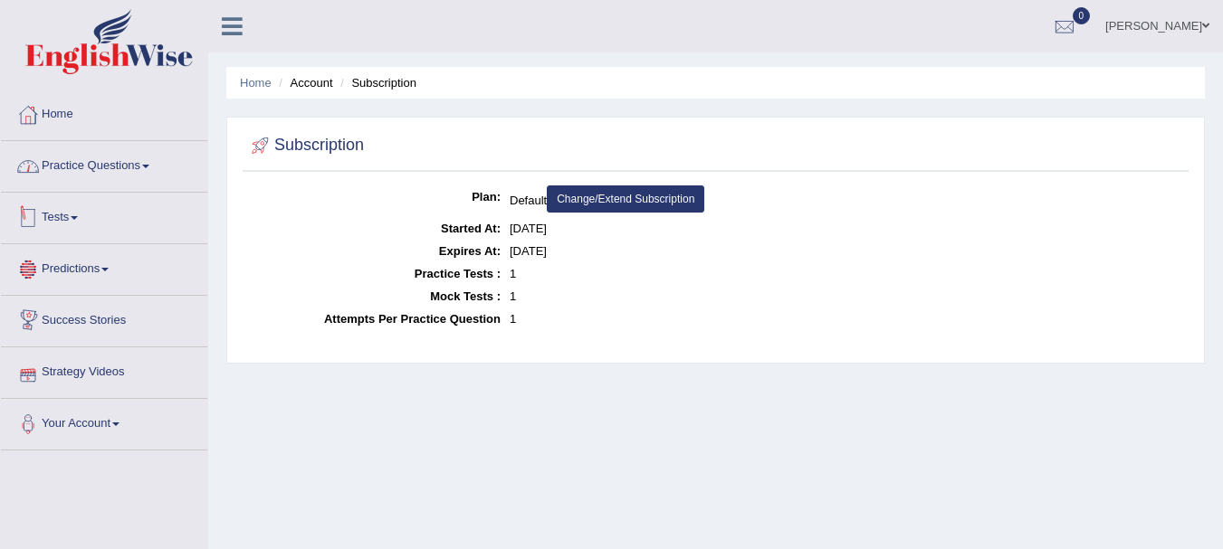
click at [138, 163] on link "Practice Questions" at bounding box center [104, 163] width 206 height 45
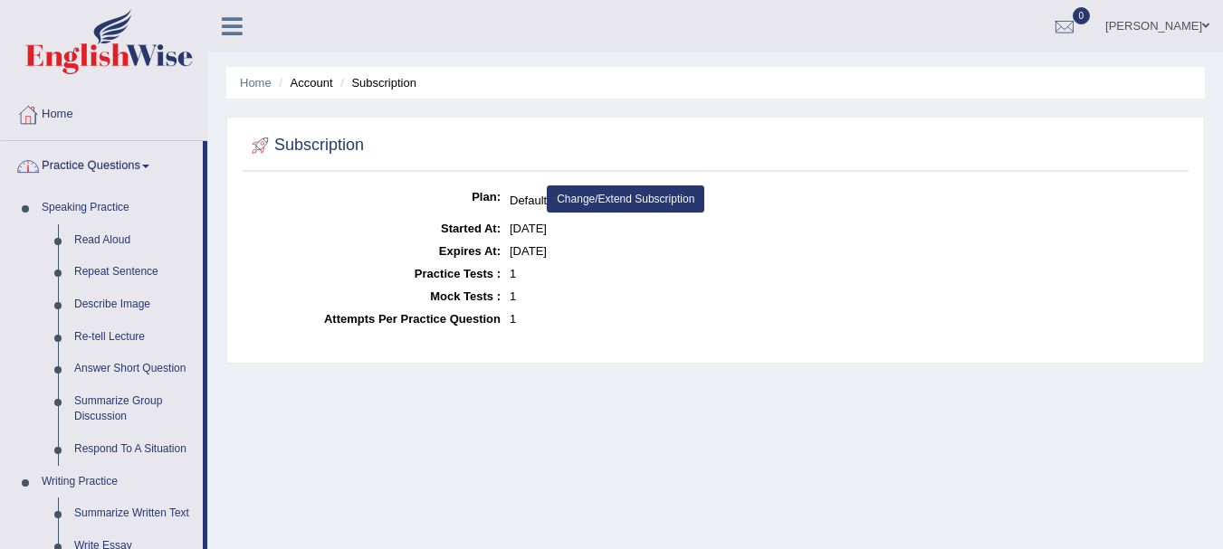
click at [144, 167] on link "Practice Questions" at bounding box center [102, 163] width 202 height 45
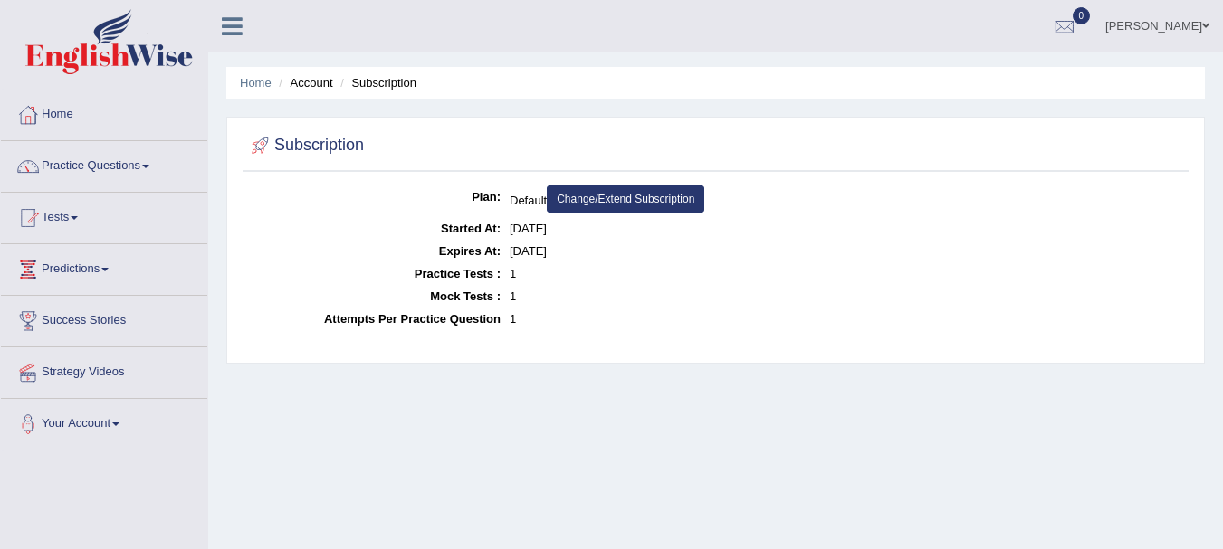
click at [65, 210] on link "Tests" at bounding box center [104, 215] width 206 height 45
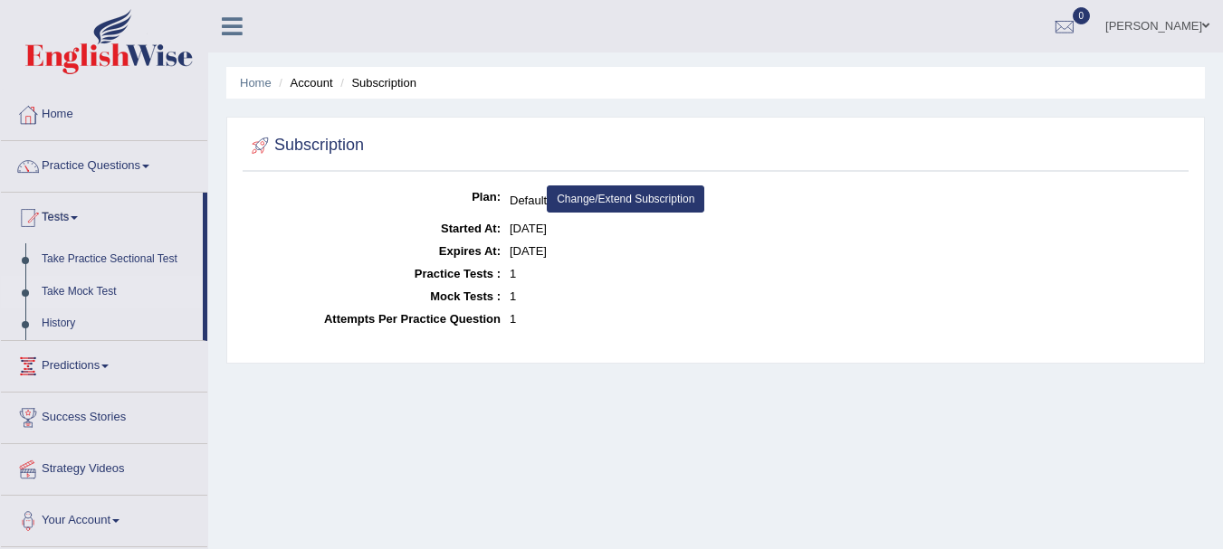
click at [99, 292] on link "Take Mock Test" at bounding box center [117, 292] width 169 height 33
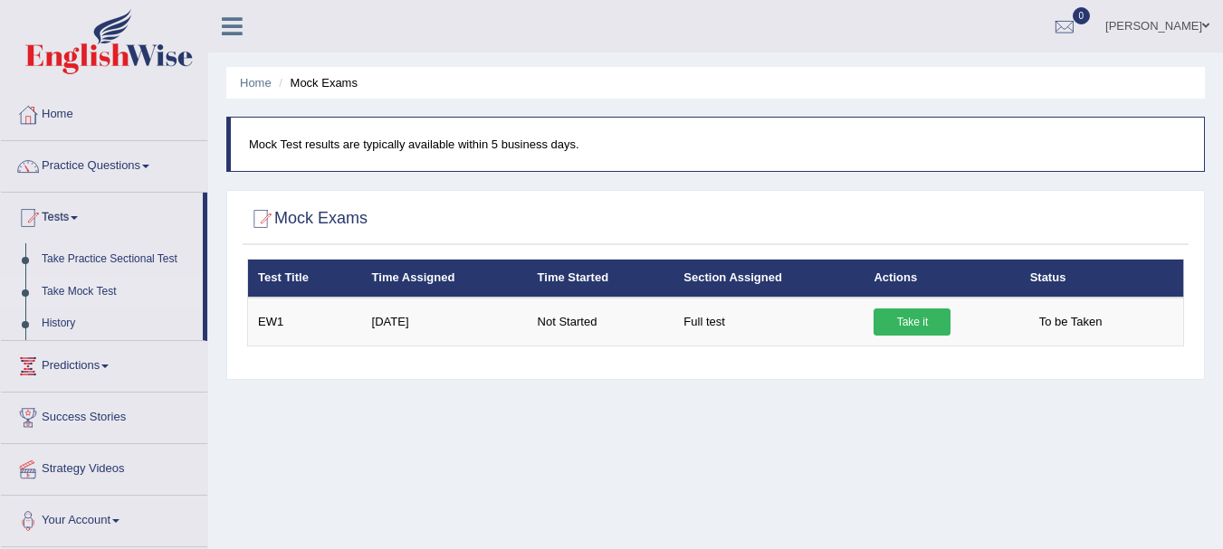
click at [659, 351] on div "× Have you watched our instructional video on how to take a Mock Test? No, I wa…" at bounding box center [716, 314] width 946 height 111
